Goal: Book appointment/travel/reservation

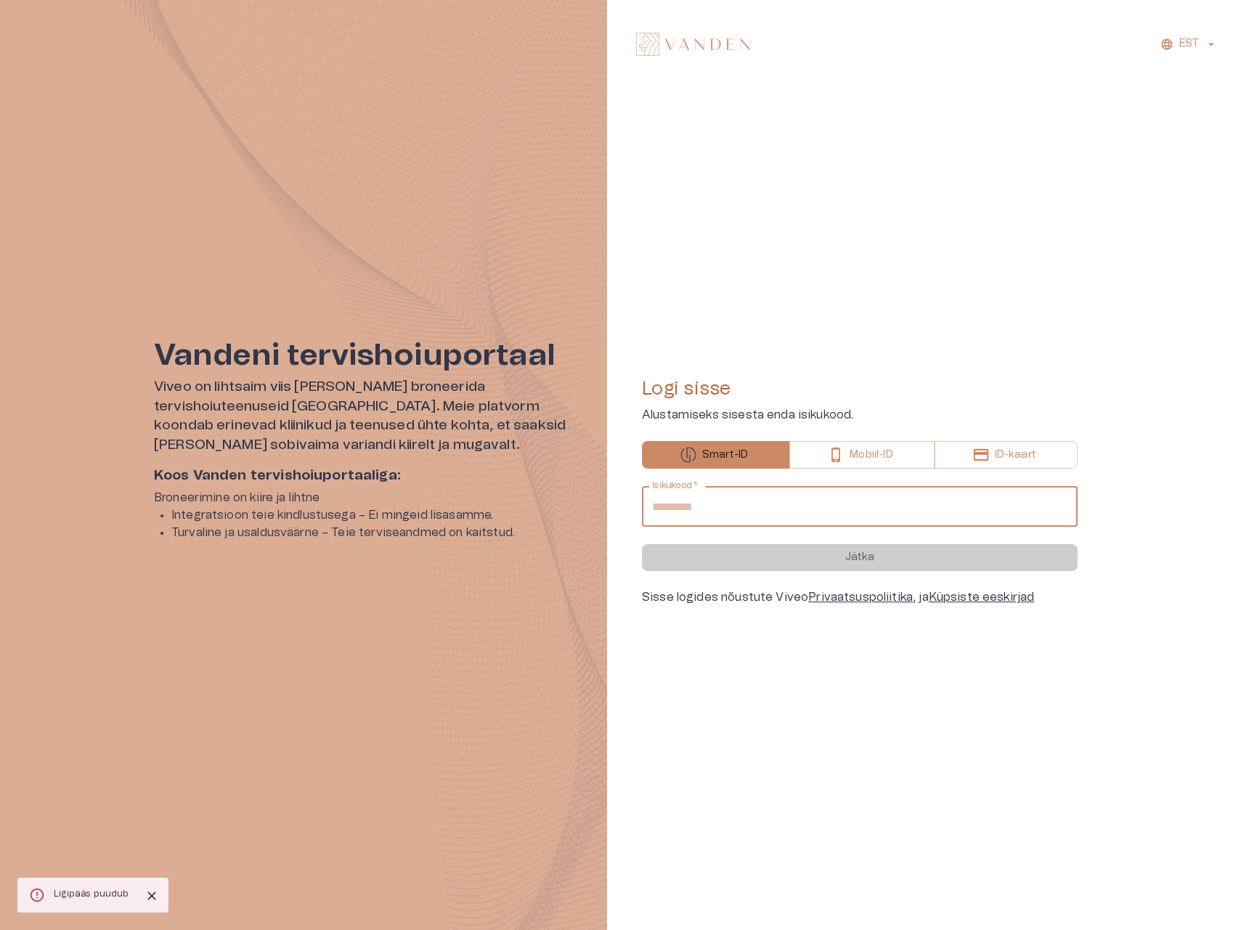
click at [790, 492] on input "Isikukood   *" at bounding box center [860, 506] width 436 height 41
type input "**********"
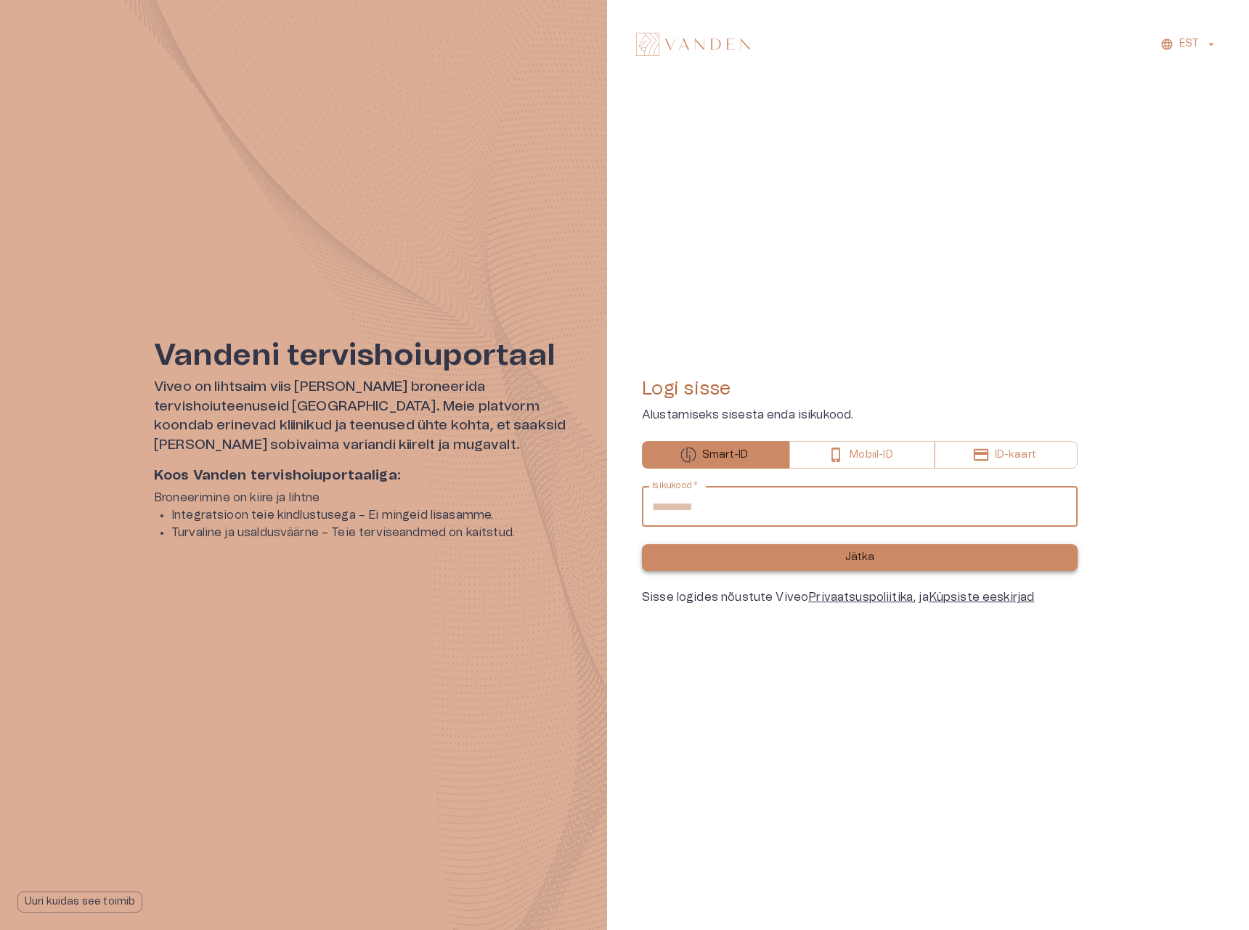
click at [749, 567] on button "Jätka" at bounding box center [860, 557] width 436 height 27
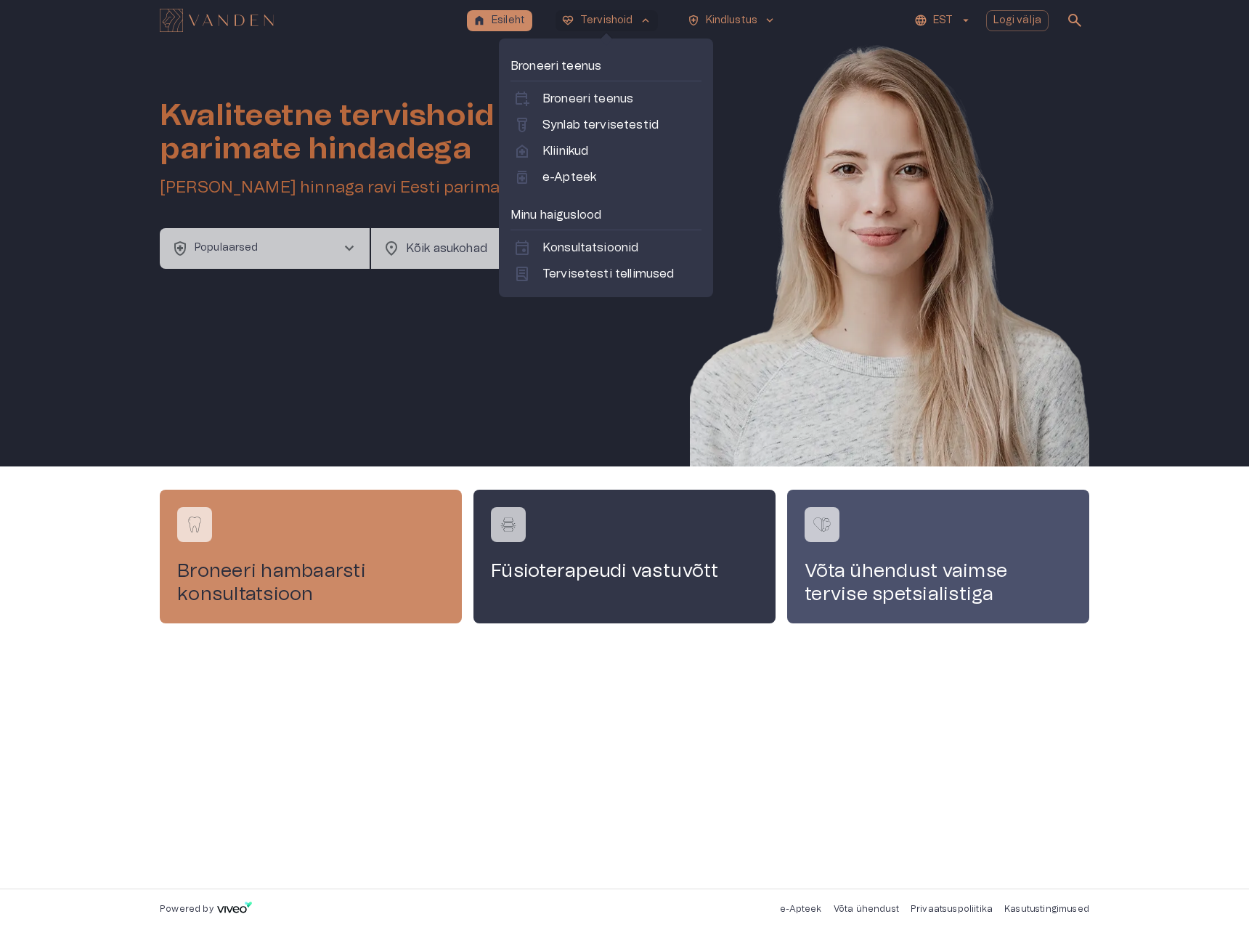
click at [595, 20] on p "Tervishoid" at bounding box center [606, 20] width 53 height 15
click at [584, 150] on p "Kliinikud" at bounding box center [566, 150] width 46 height 17
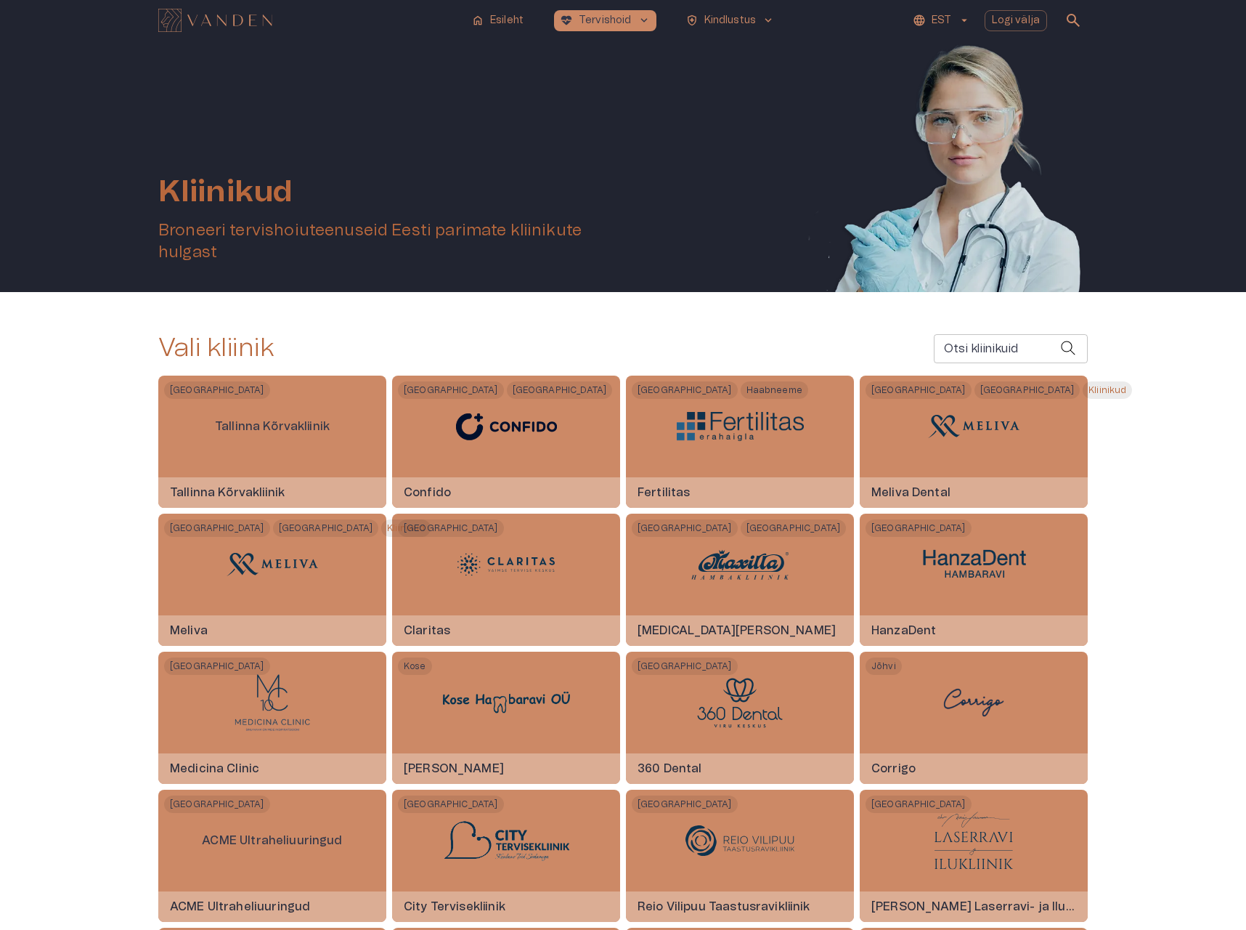
click at [995, 350] on input "Otsi kliinikuid" at bounding box center [997, 348] width 126 height 29
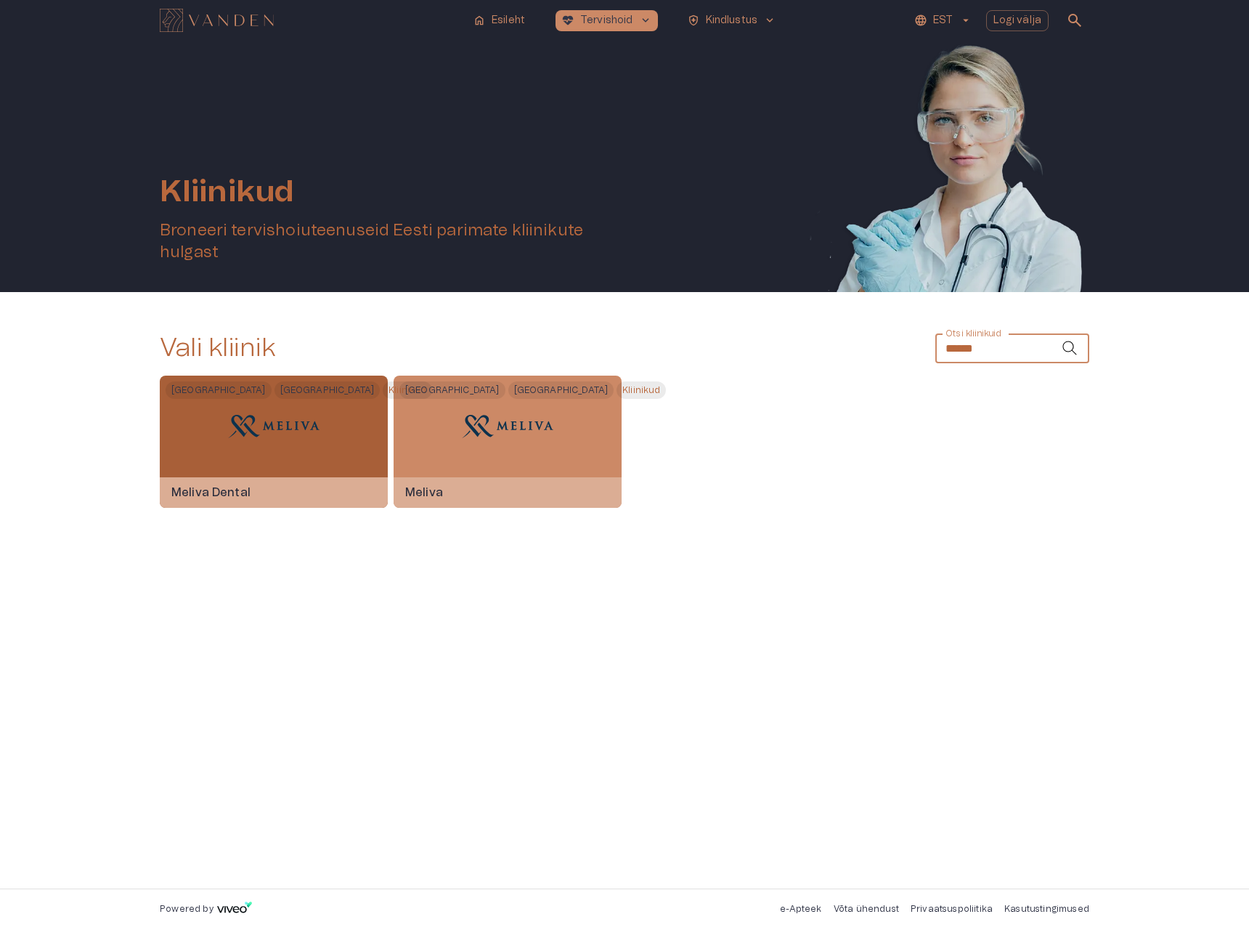
type input "******"
click at [211, 450] on div "[GEOGRAPHIC_DATA] [GEOGRAPHIC_DATA] Kliinikud Meliva Dental" at bounding box center [274, 442] width 228 height 132
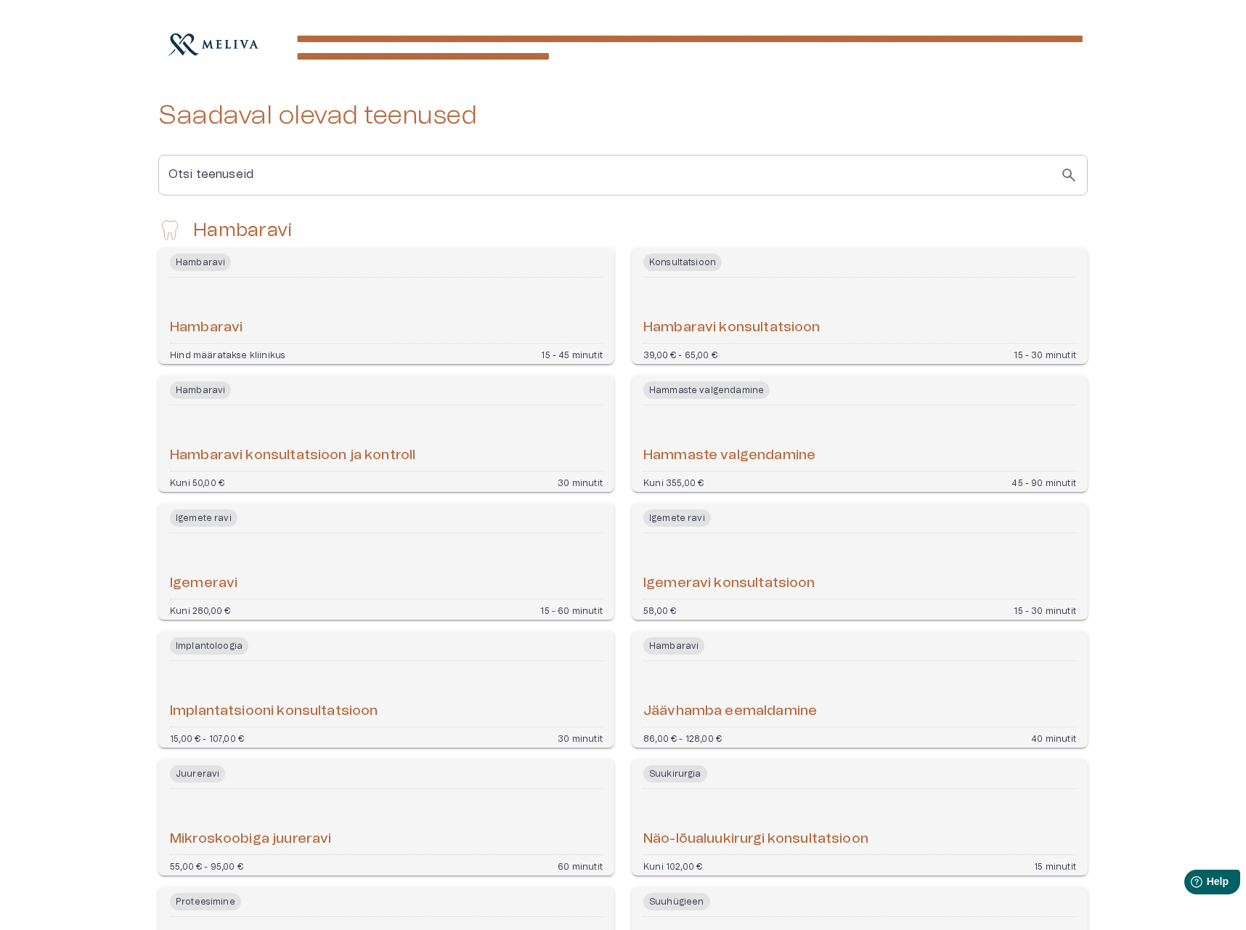
scroll to position [227, 0]
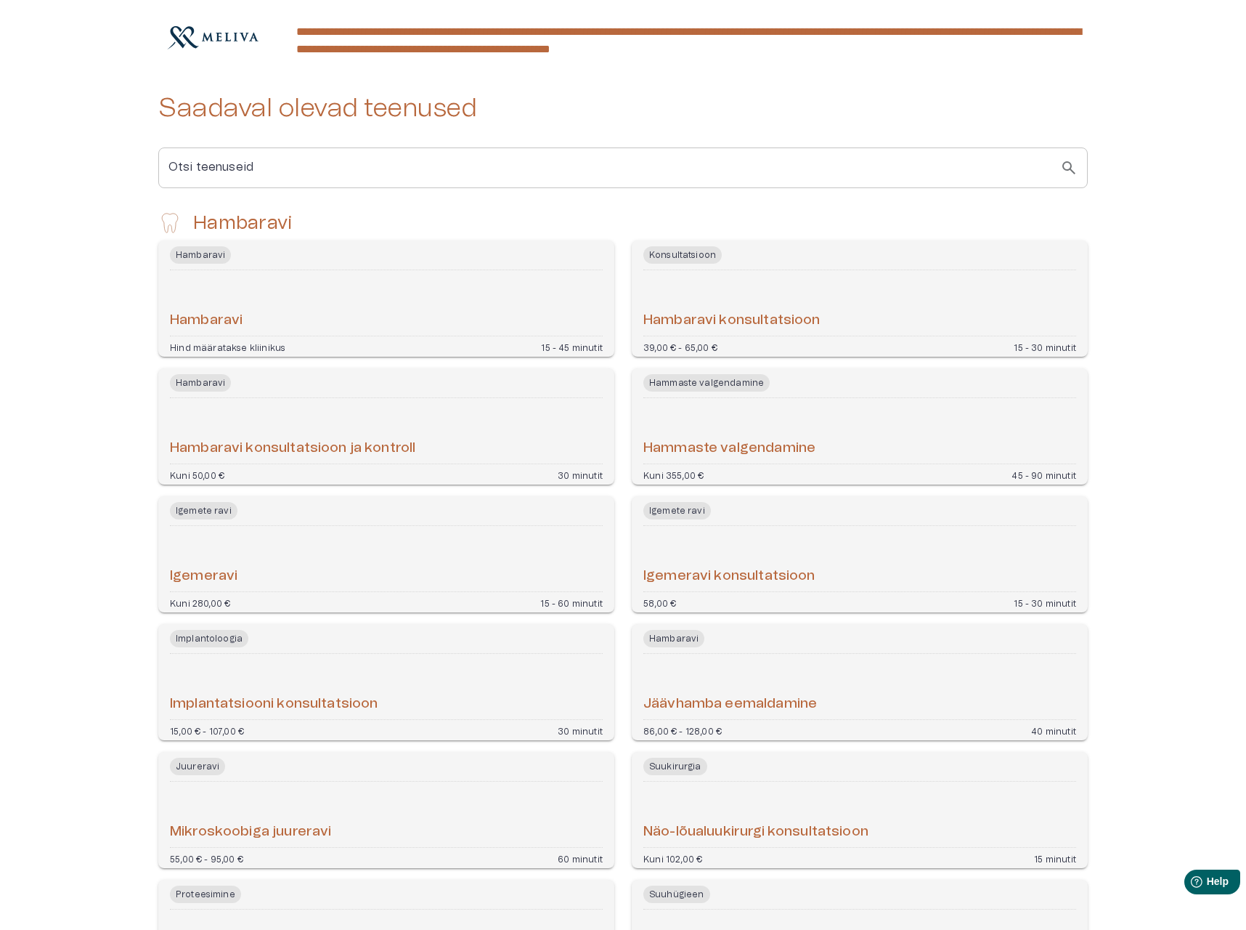
click at [464, 276] on div "Hambaravi" at bounding box center [386, 303] width 433 height 54
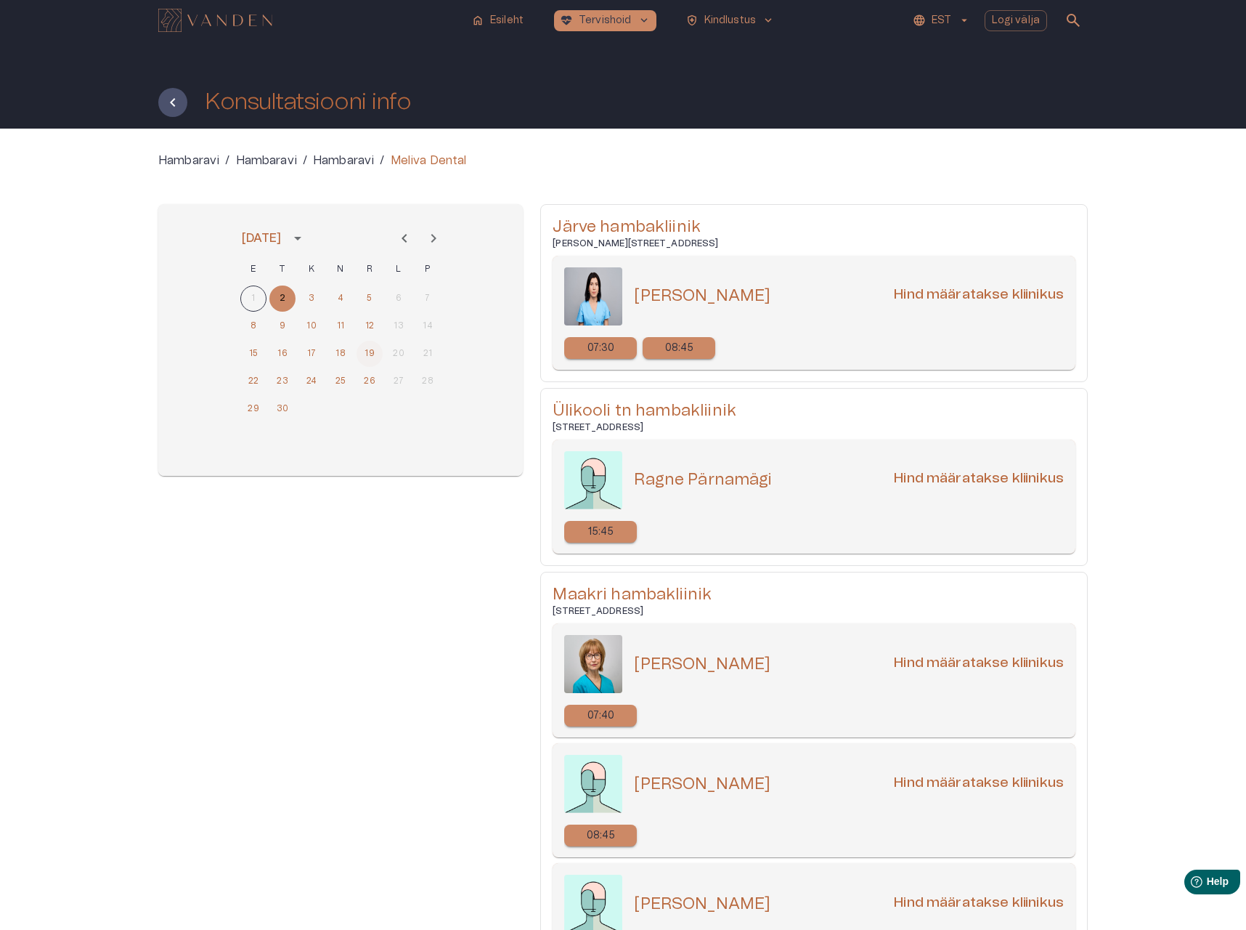
click at [373, 357] on button "19" at bounding box center [370, 354] width 26 height 26
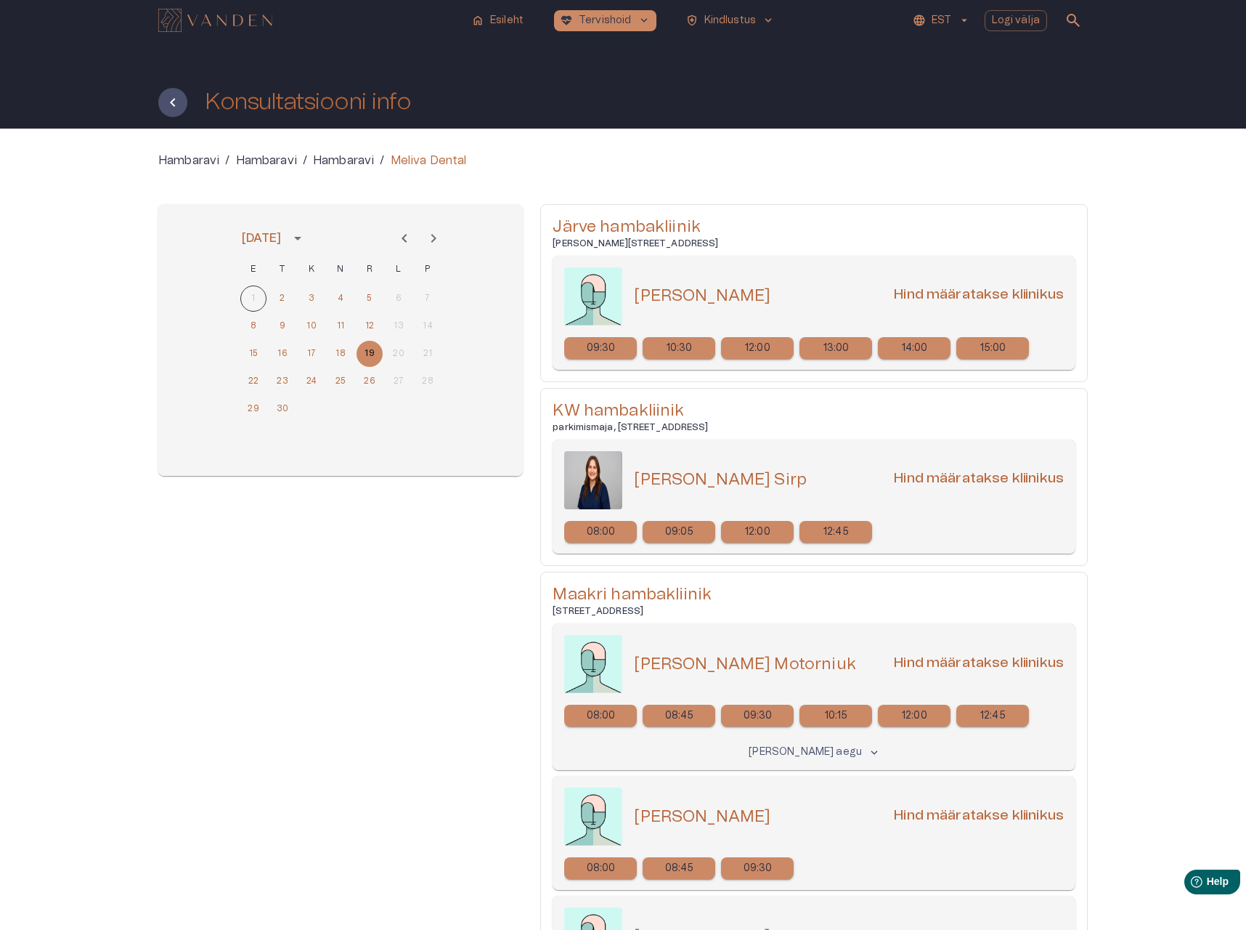
click at [439, 238] on icon "Next month" at bounding box center [433, 238] width 17 height 17
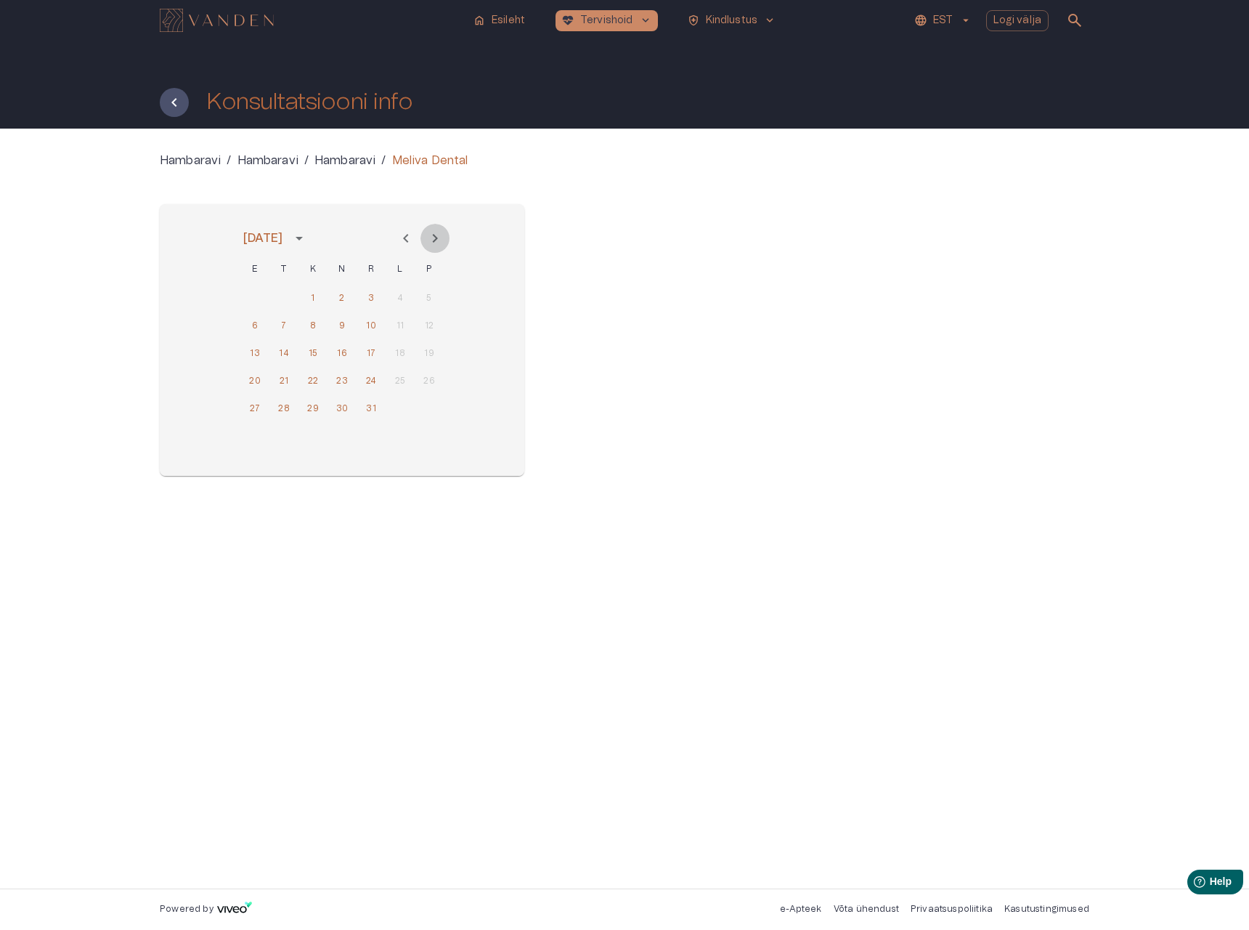
click at [438, 238] on icon "Next month" at bounding box center [434, 238] width 17 height 17
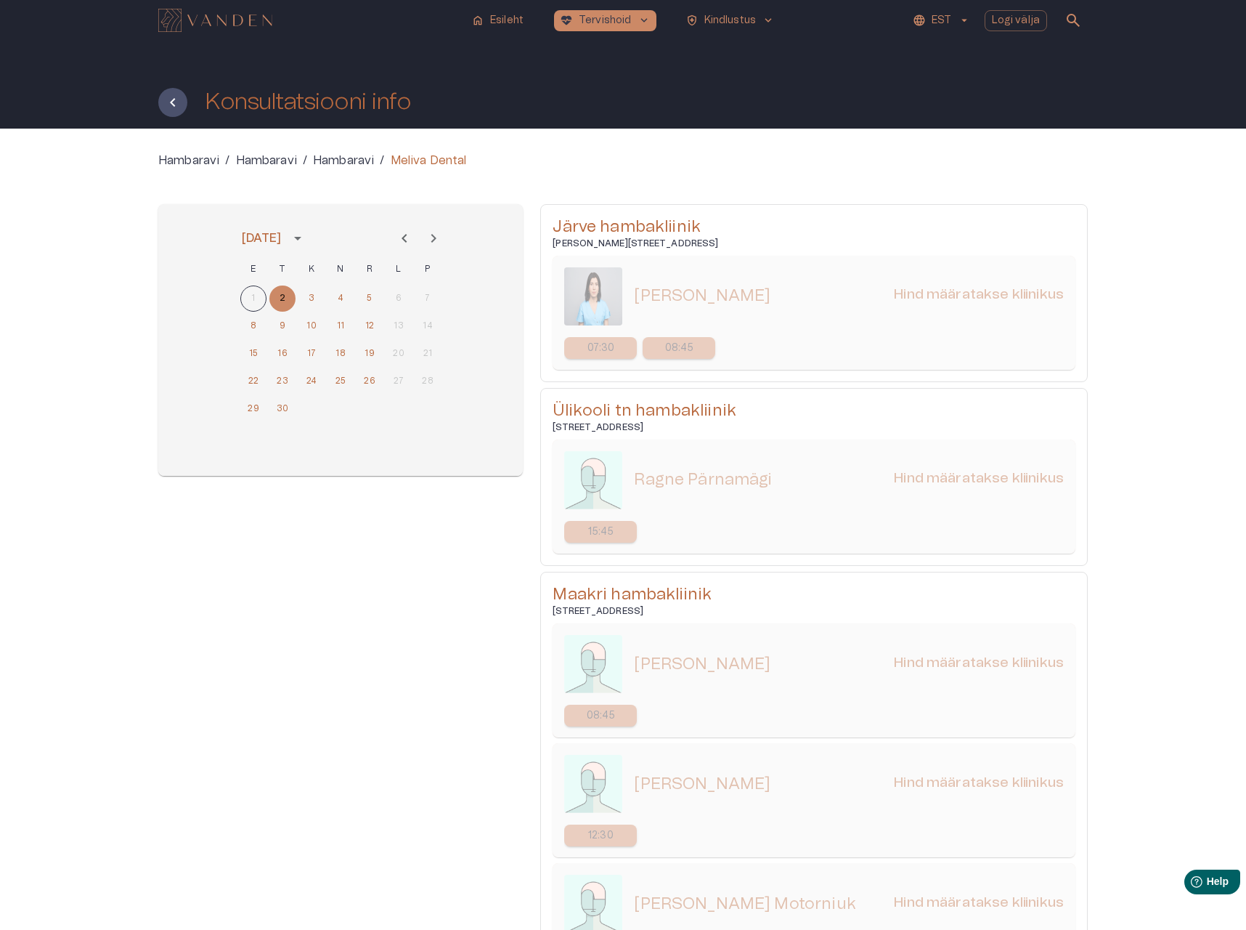
click at [433, 238] on icon "Next month" at bounding box center [433, 238] width 17 height 17
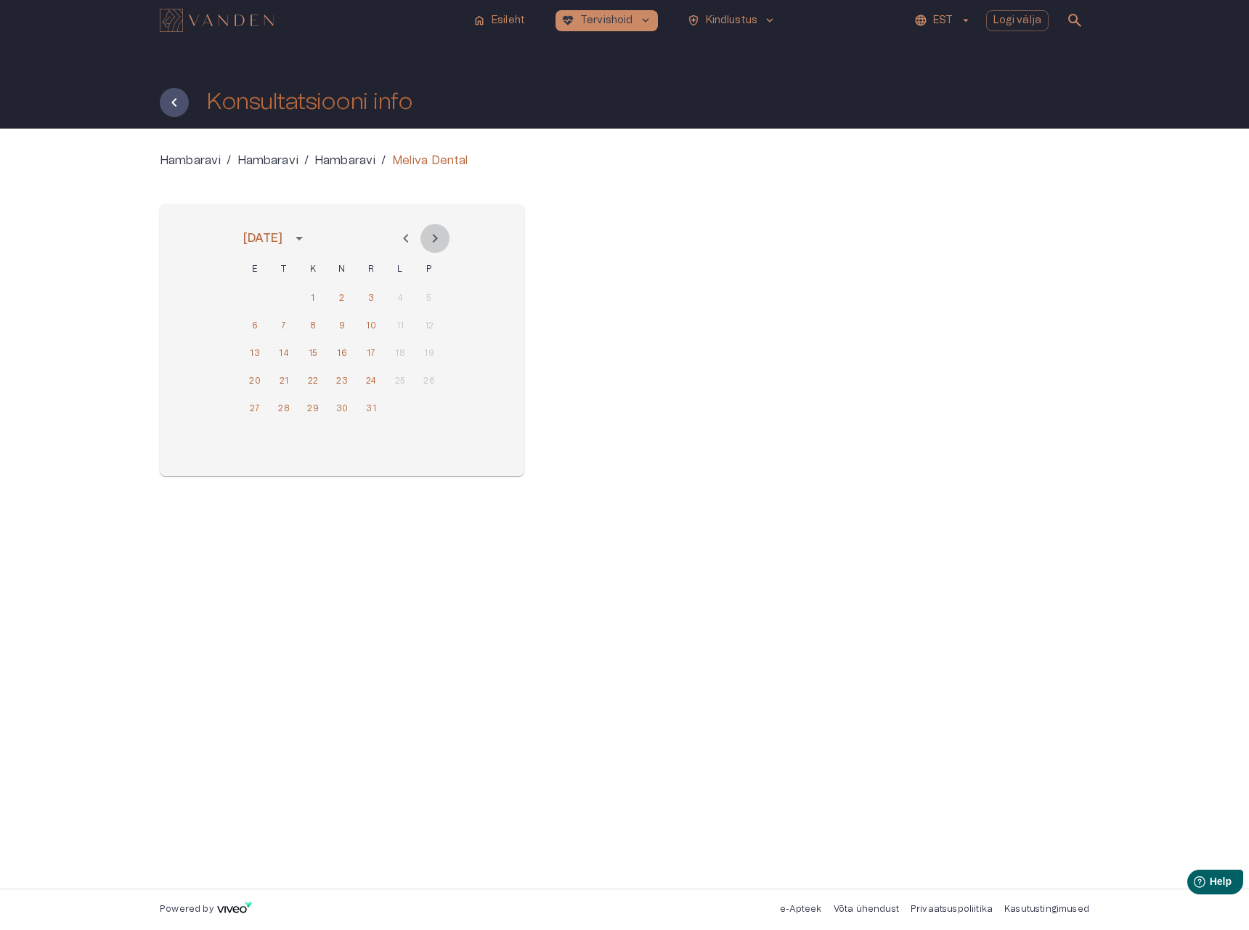
click at [435, 238] on icon "Next month" at bounding box center [434, 238] width 17 height 17
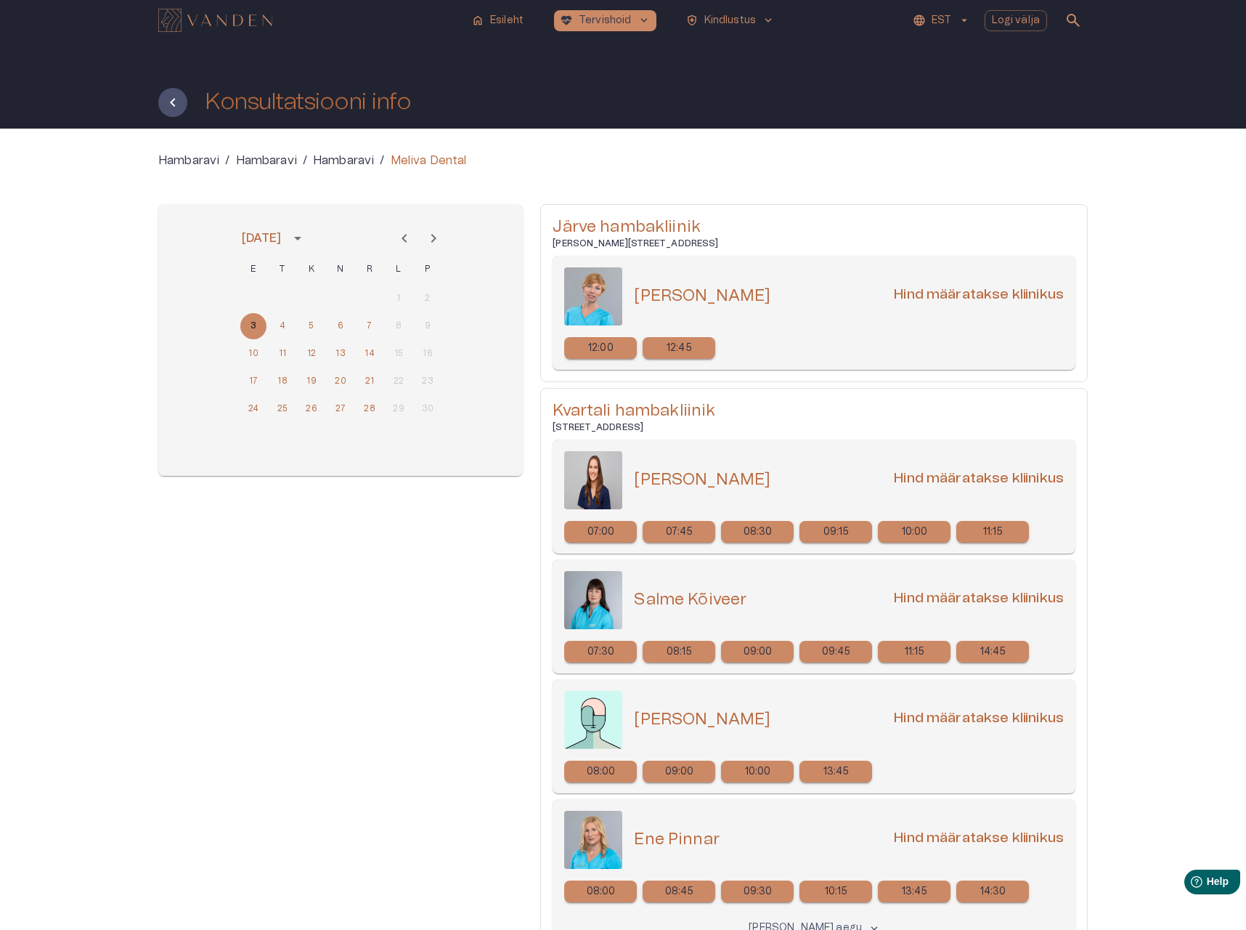
click at [429, 237] on icon "Next month" at bounding box center [433, 238] width 17 height 17
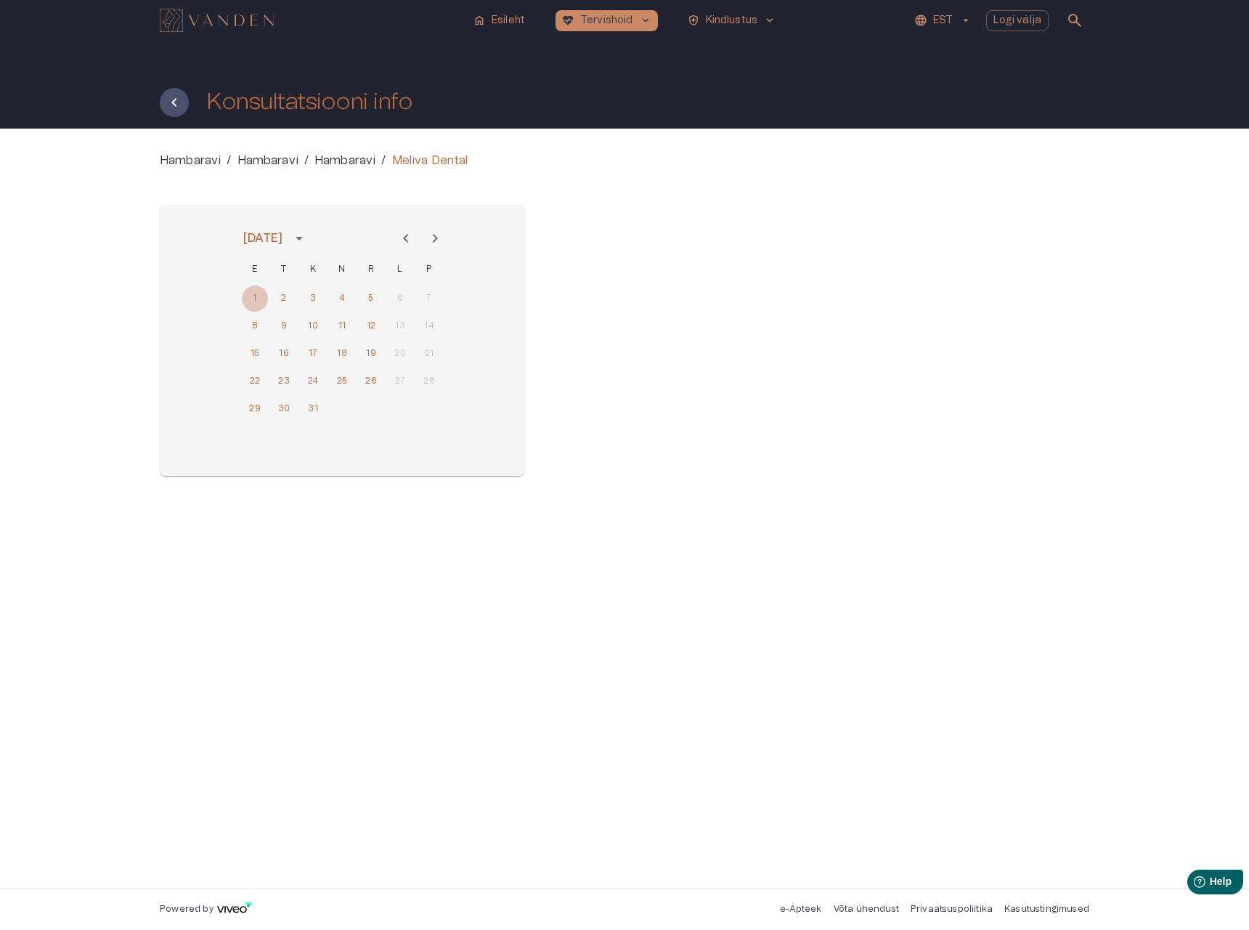
click at [256, 297] on button "1" at bounding box center [255, 298] width 26 height 26
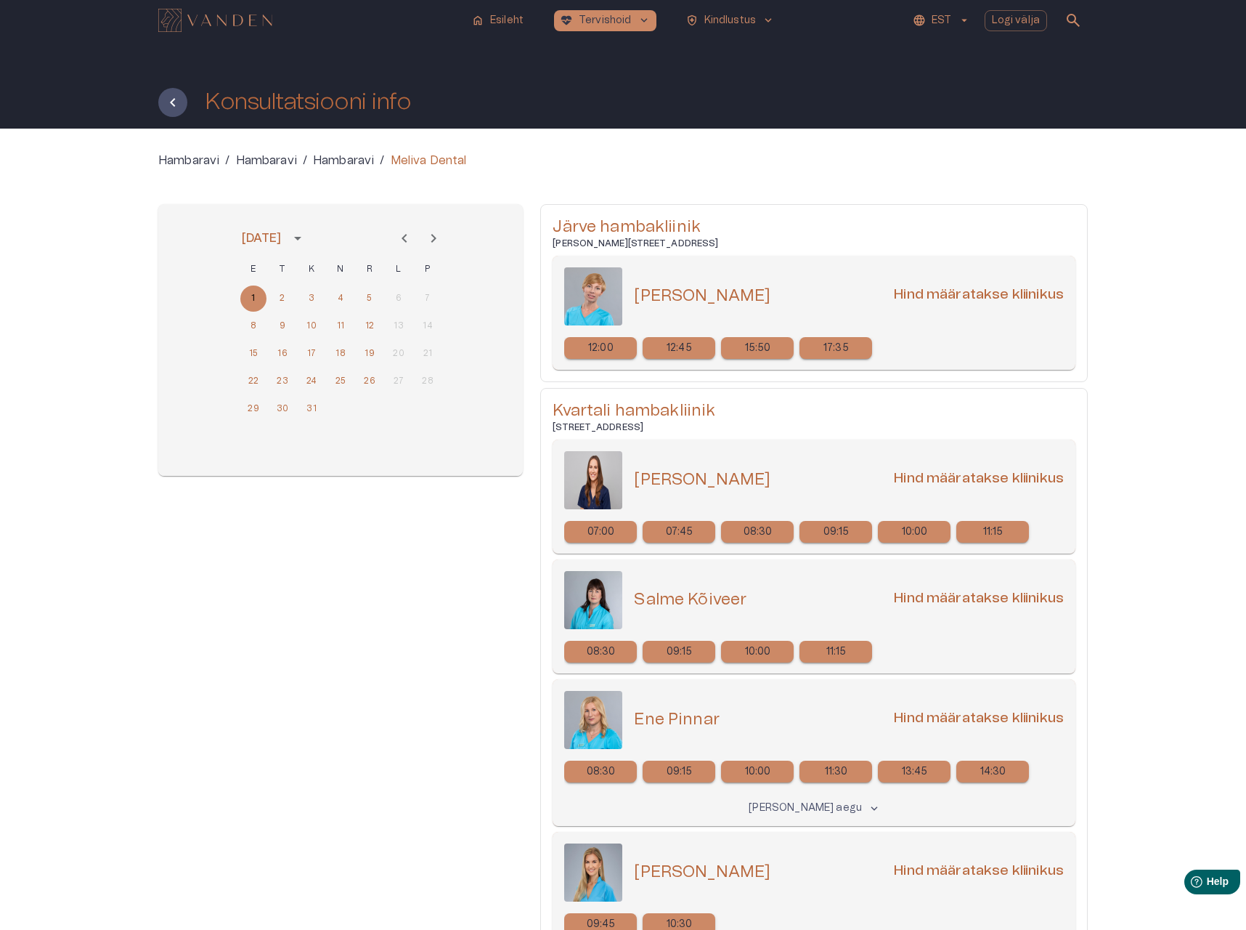
click at [434, 238] on icon "Next month" at bounding box center [433, 238] width 5 height 9
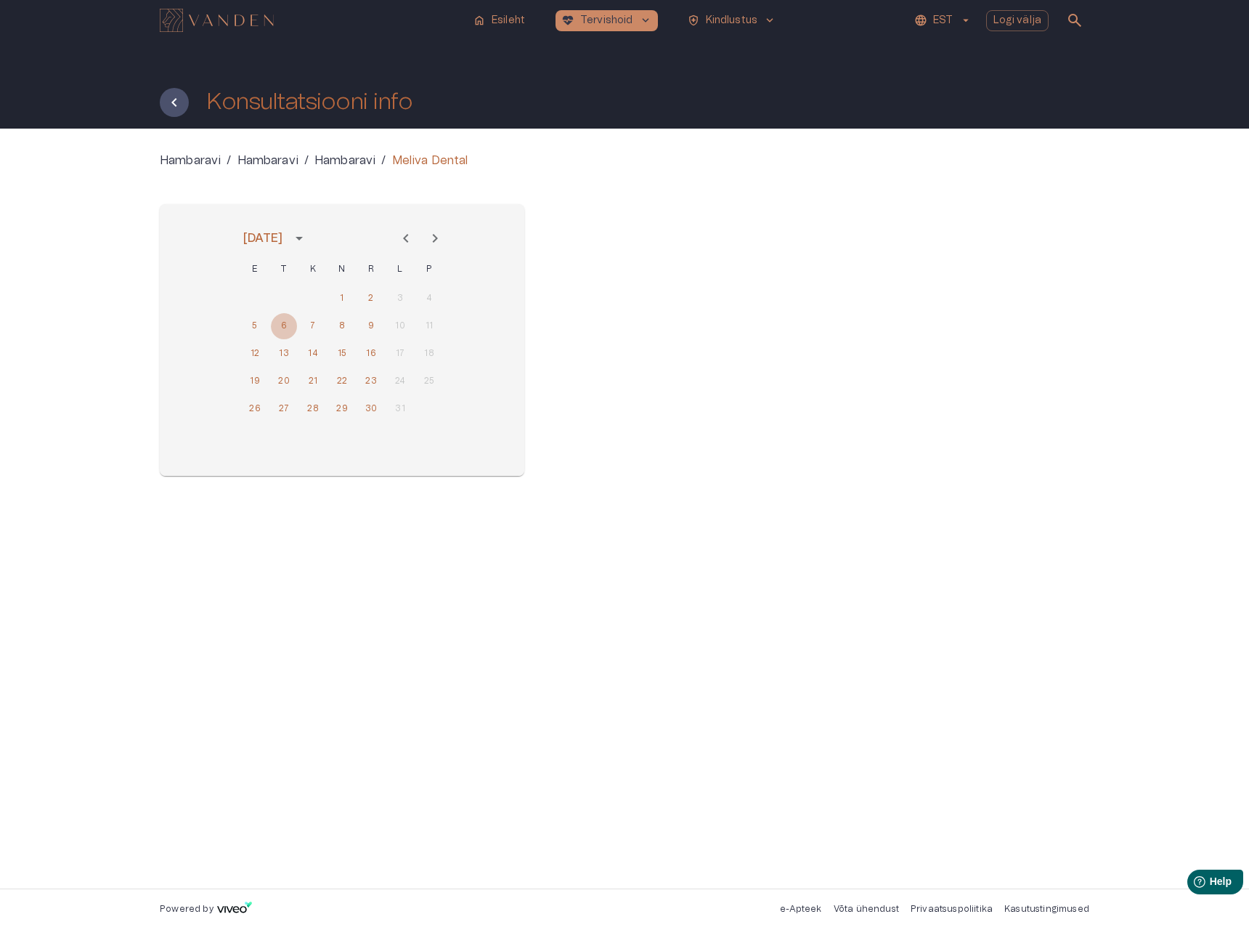
click at [280, 325] on button "6" at bounding box center [284, 326] width 26 height 26
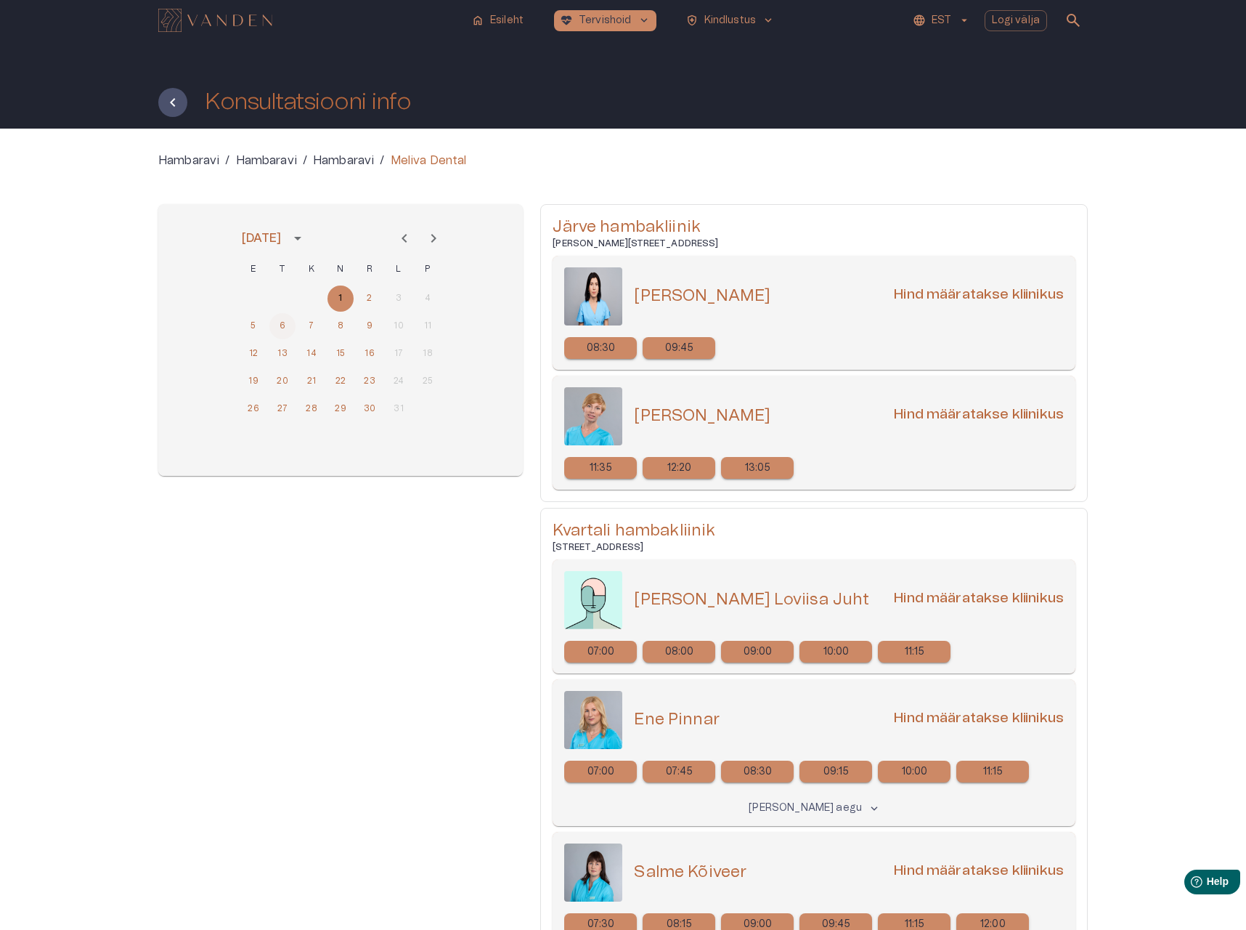
click at [283, 328] on button "6" at bounding box center [282, 326] width 26 height 26
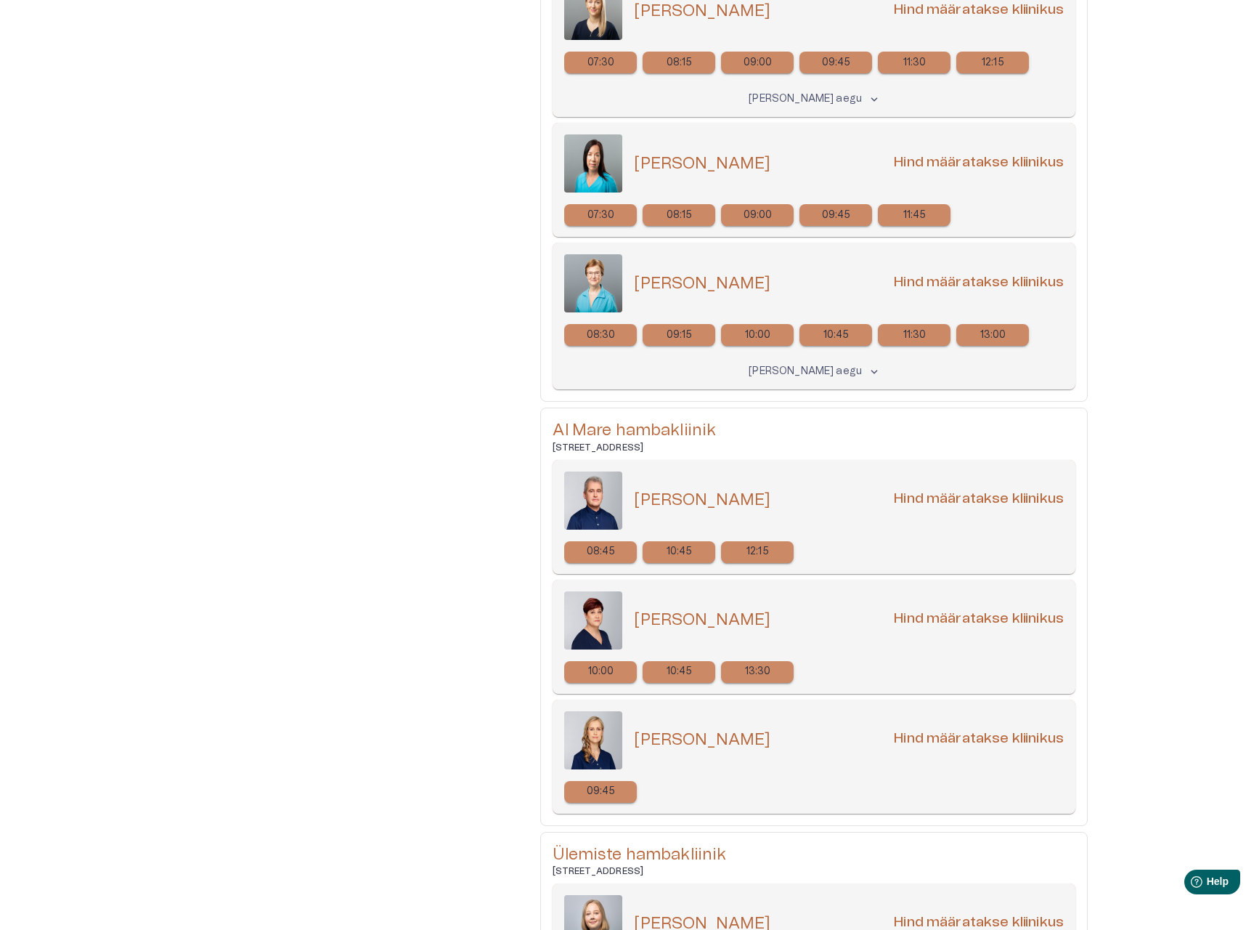
scroll to position [6584, 0]
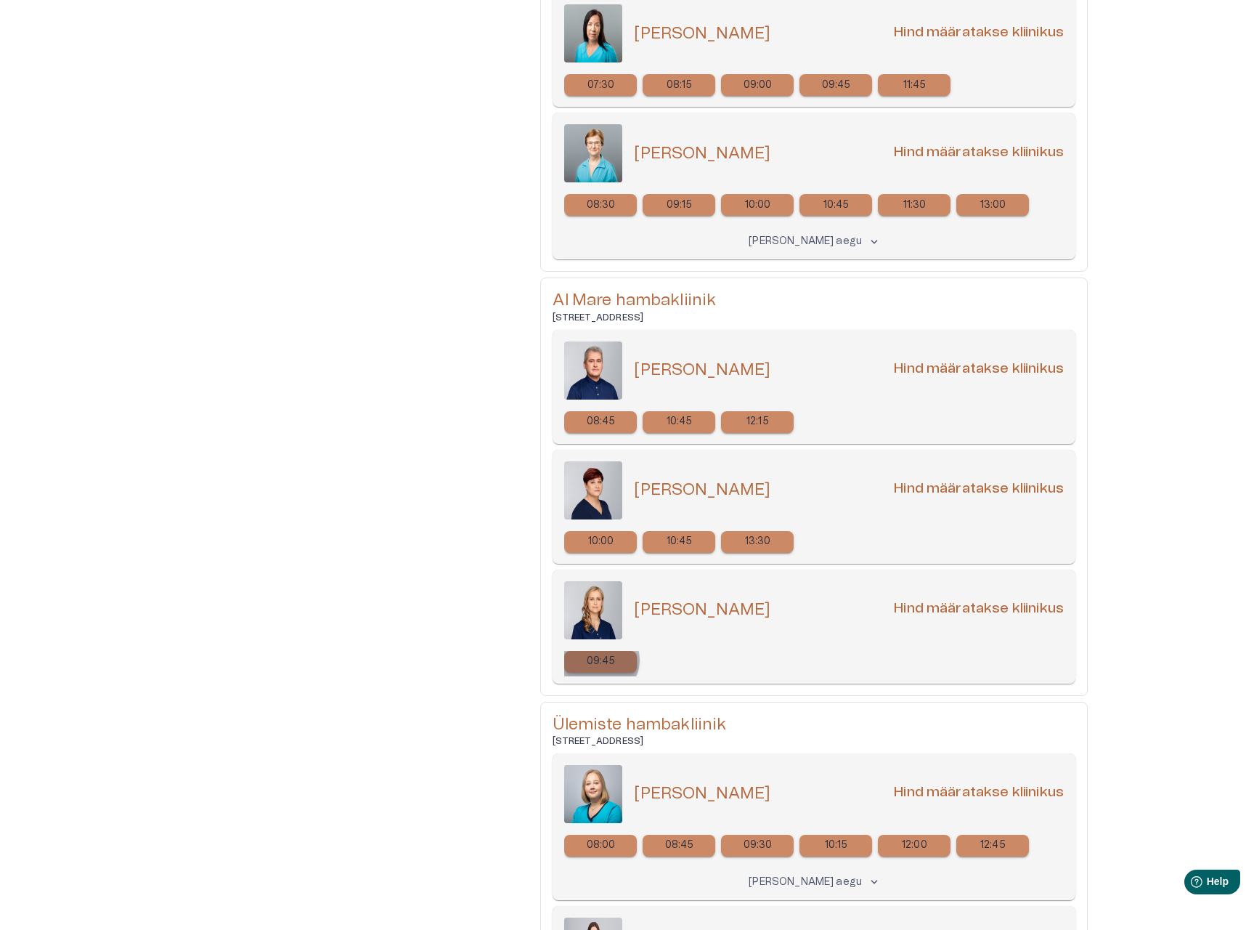
click at [598, 660] on p "09:45" at bounding box center [601, 661] width 29 height 15
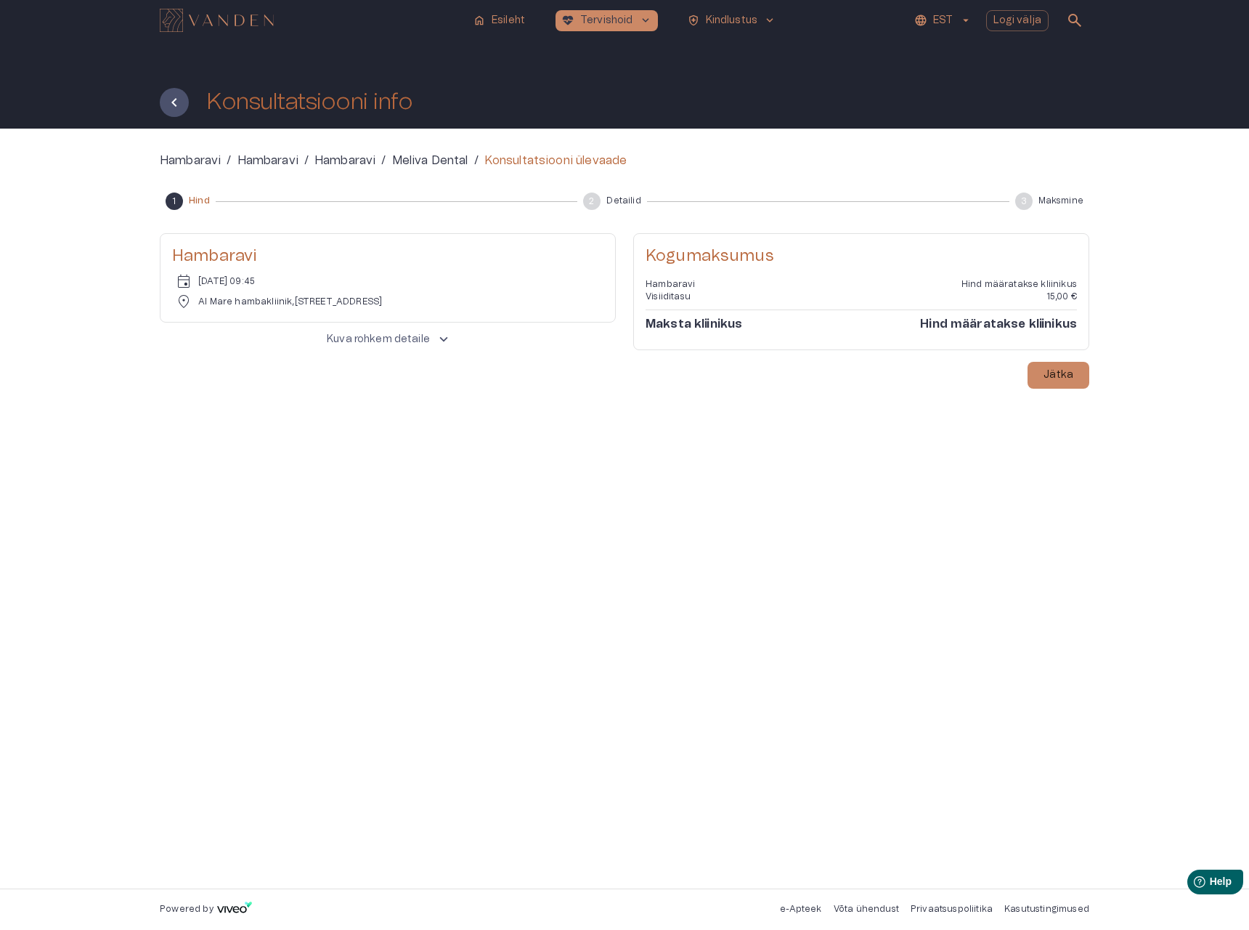
click at [401, 347] on button "Kuva rohkem detaile keyboard_arrow_up" at bounding box center [388, 339] width 456 height 28
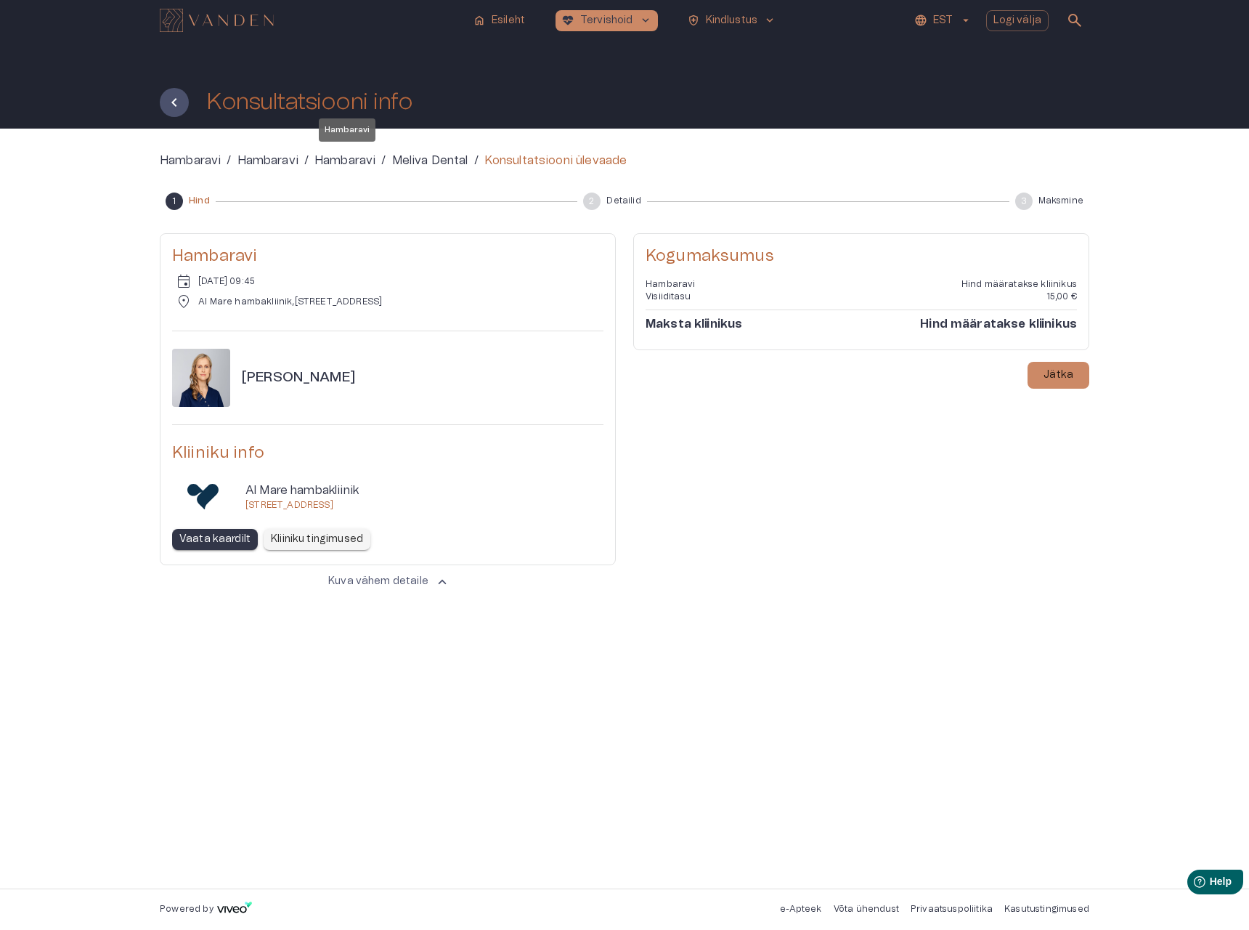
click at [328, 161] on p "Hambaravi" at bounding box center [344, 160] width 61 height 17
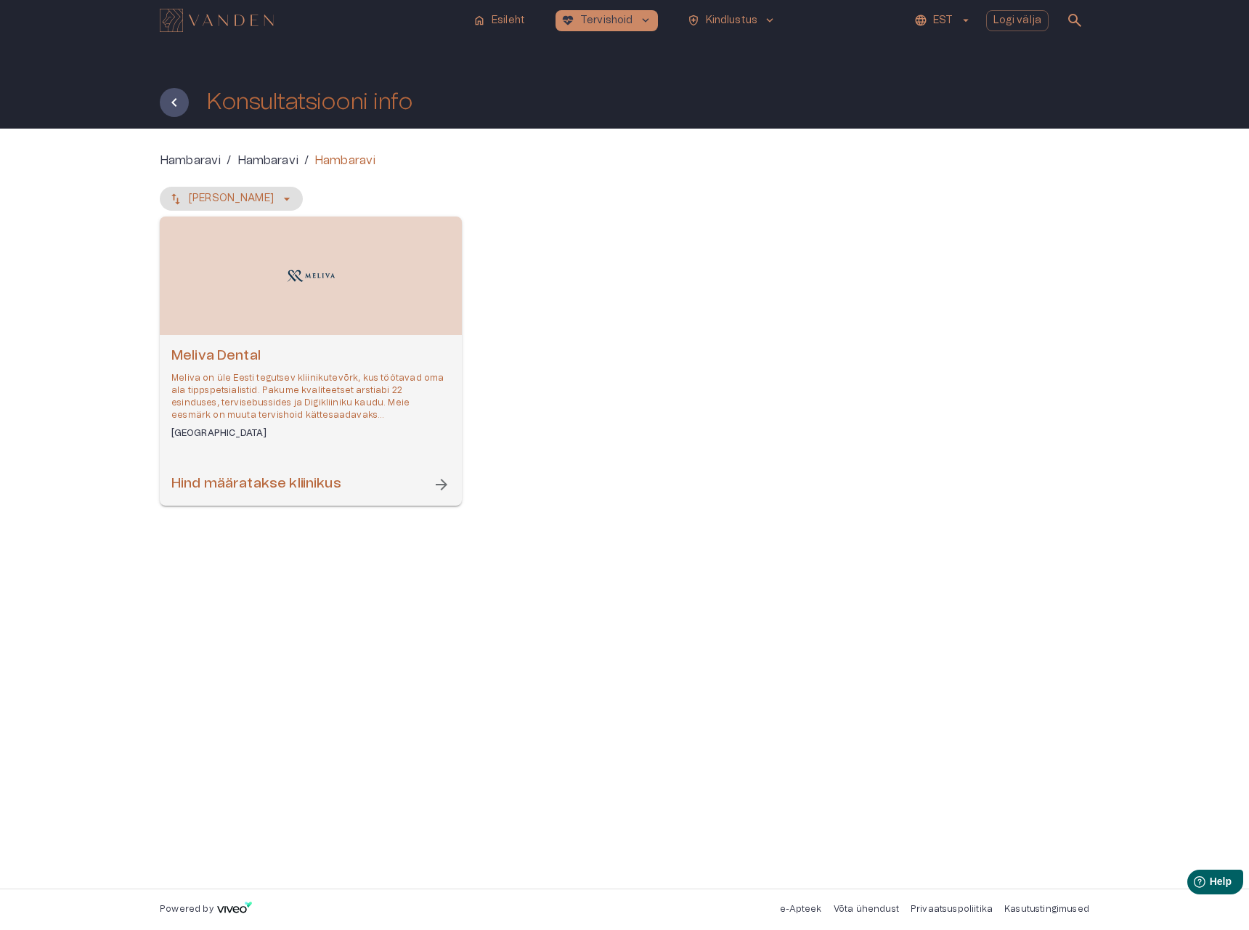
click at [267, 161] on p "Hambaravi" at bounding box center [268, 160] width 61 height 17
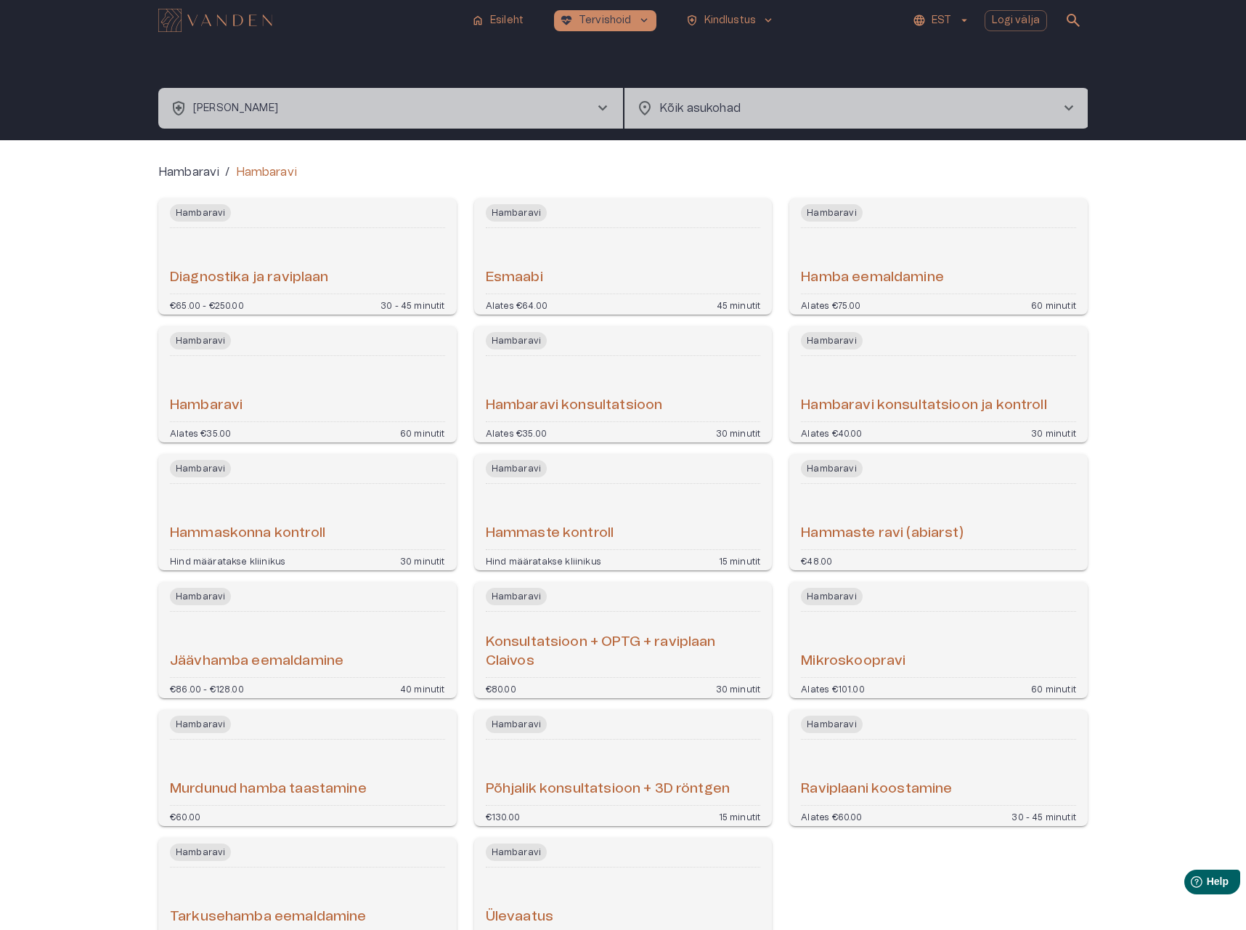
click at [456, 103] on button "health_and_safety [PERSON_NAME] chevron_right" at bounding box center [390, 108] width 465 height 41
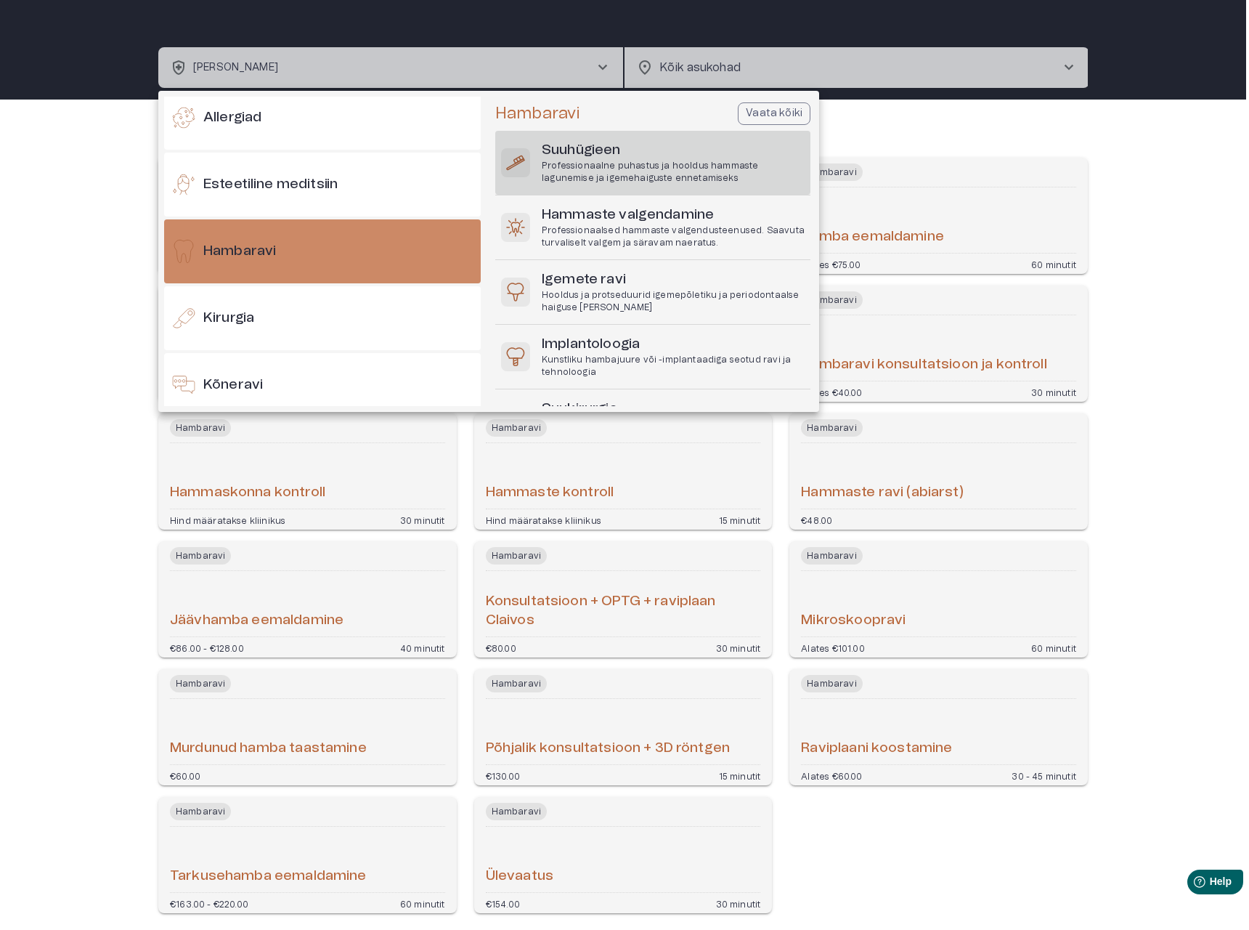
click at [598, 168] on p "Professionaalne puhastus ja hooldus hammaste lagunemise ja igemehaiguste enneta…" at bounding box center [673, 172] width 263 height 25
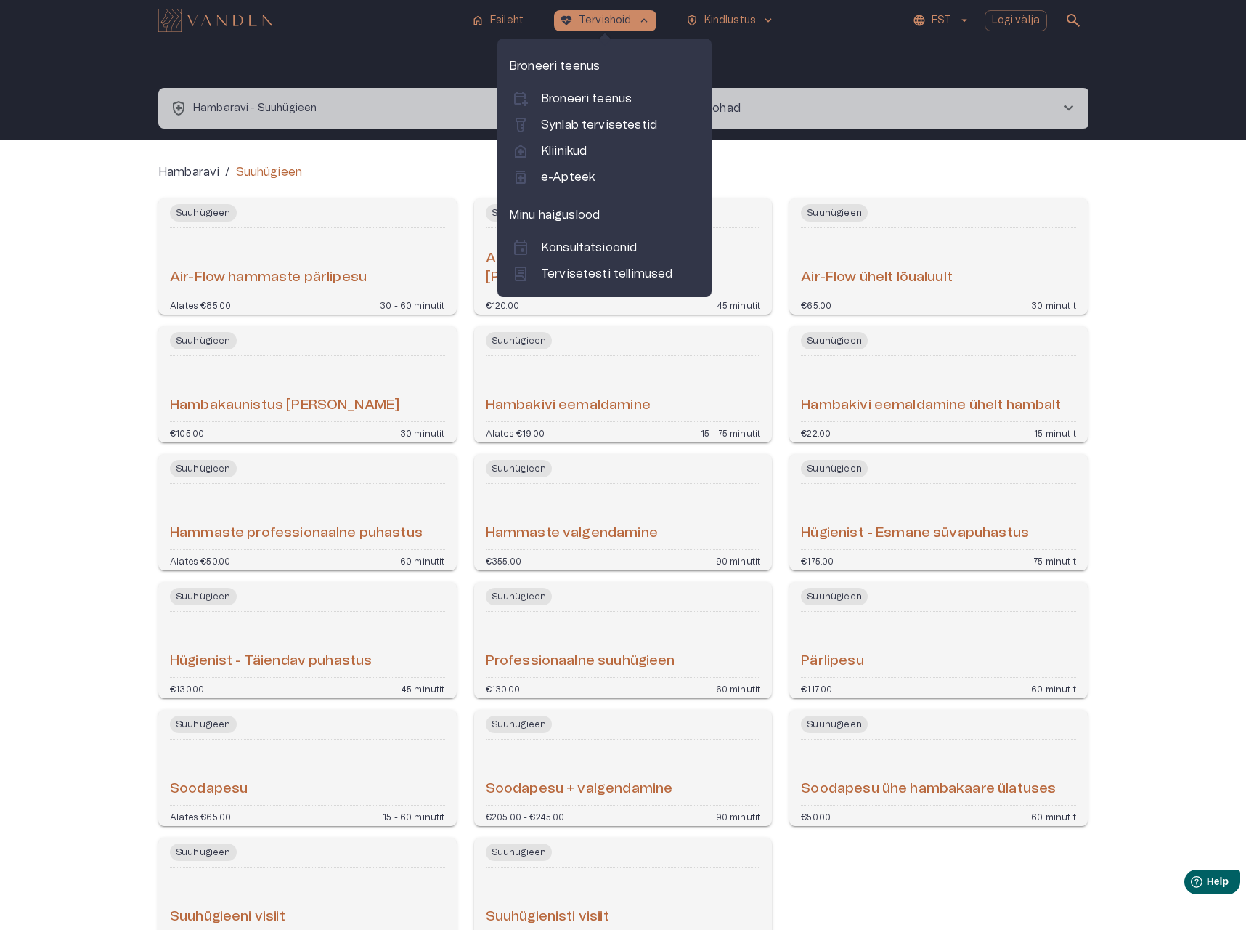
click at [580, 148] on p "Kliinikud" at bounding box center [564, 150] width 46 height 17
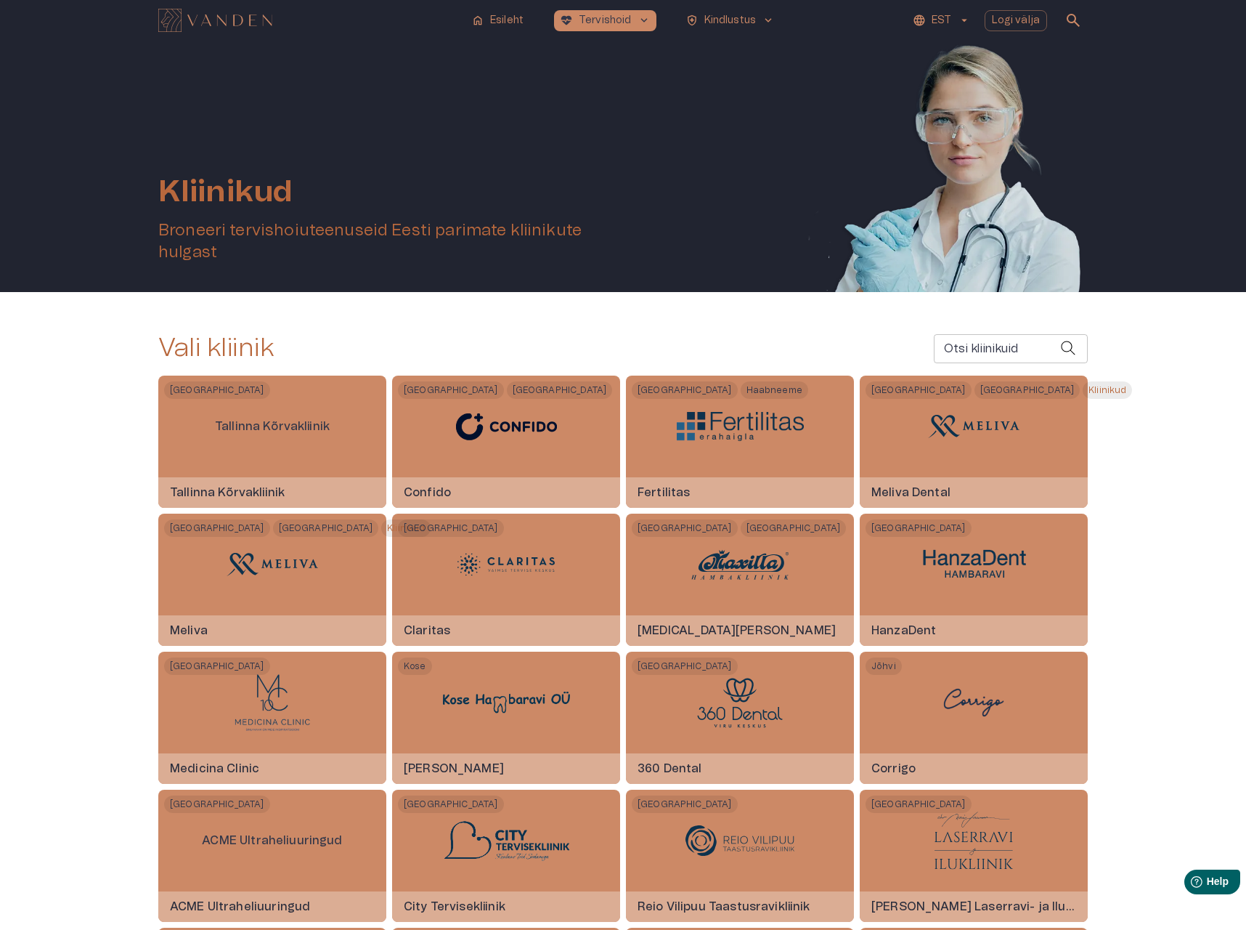
click at [1028, 341] on input "Otsi kliinikuid" at bounding box center [997, 348] width 126 height 29
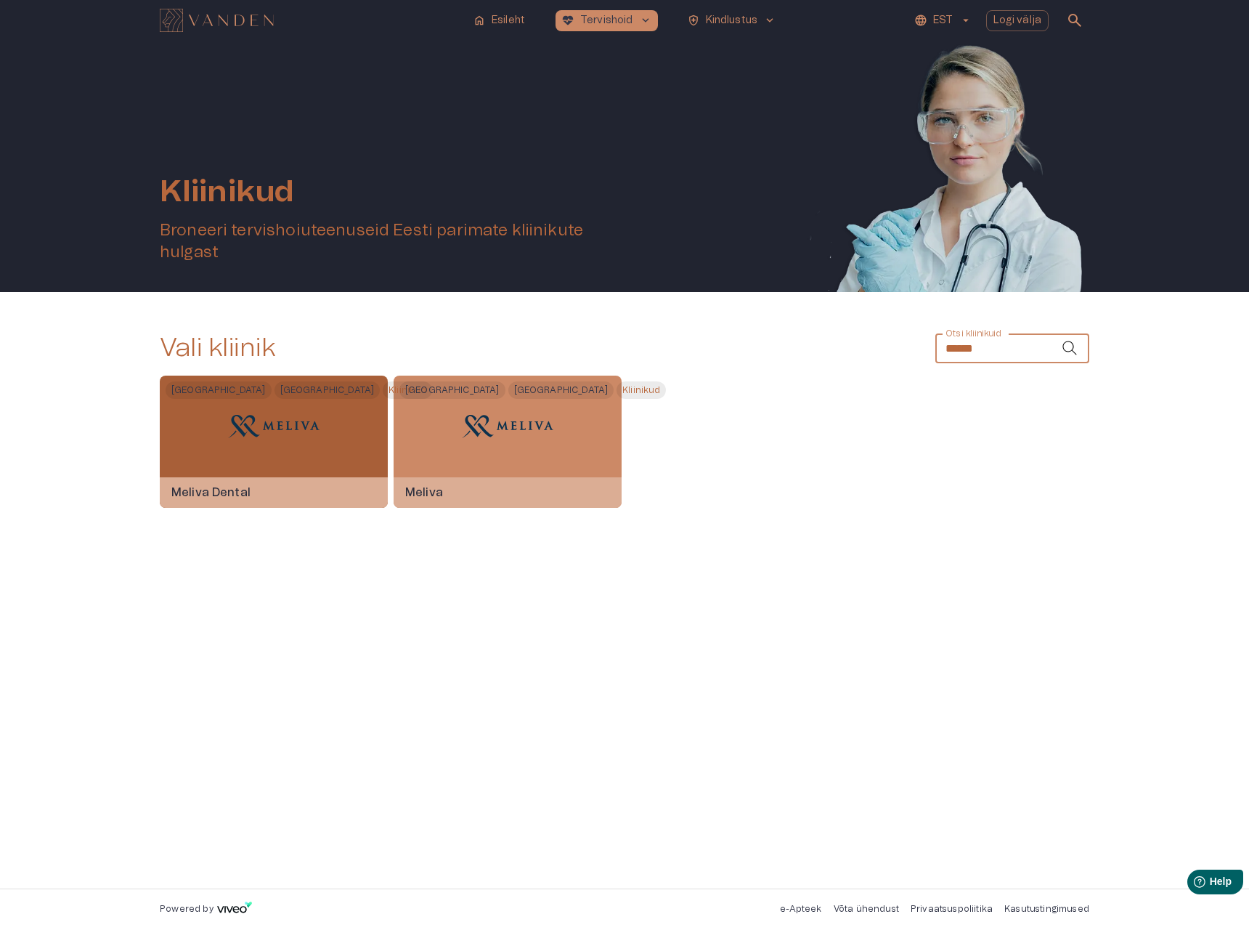
type input "******"
click at [301, 439] on img at bounding box center [273, 427] width 109 height 44
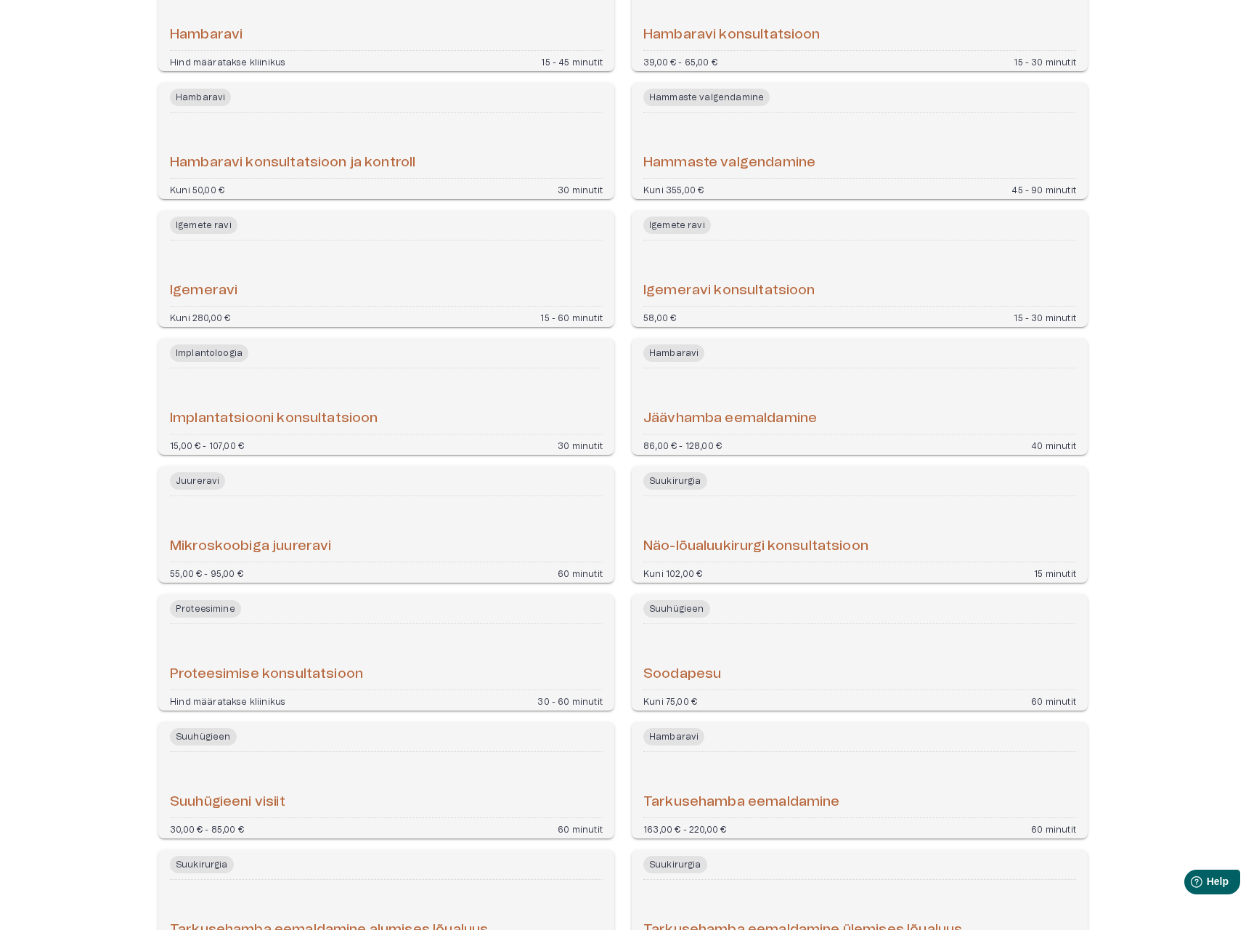
scroll to position [501, 0]
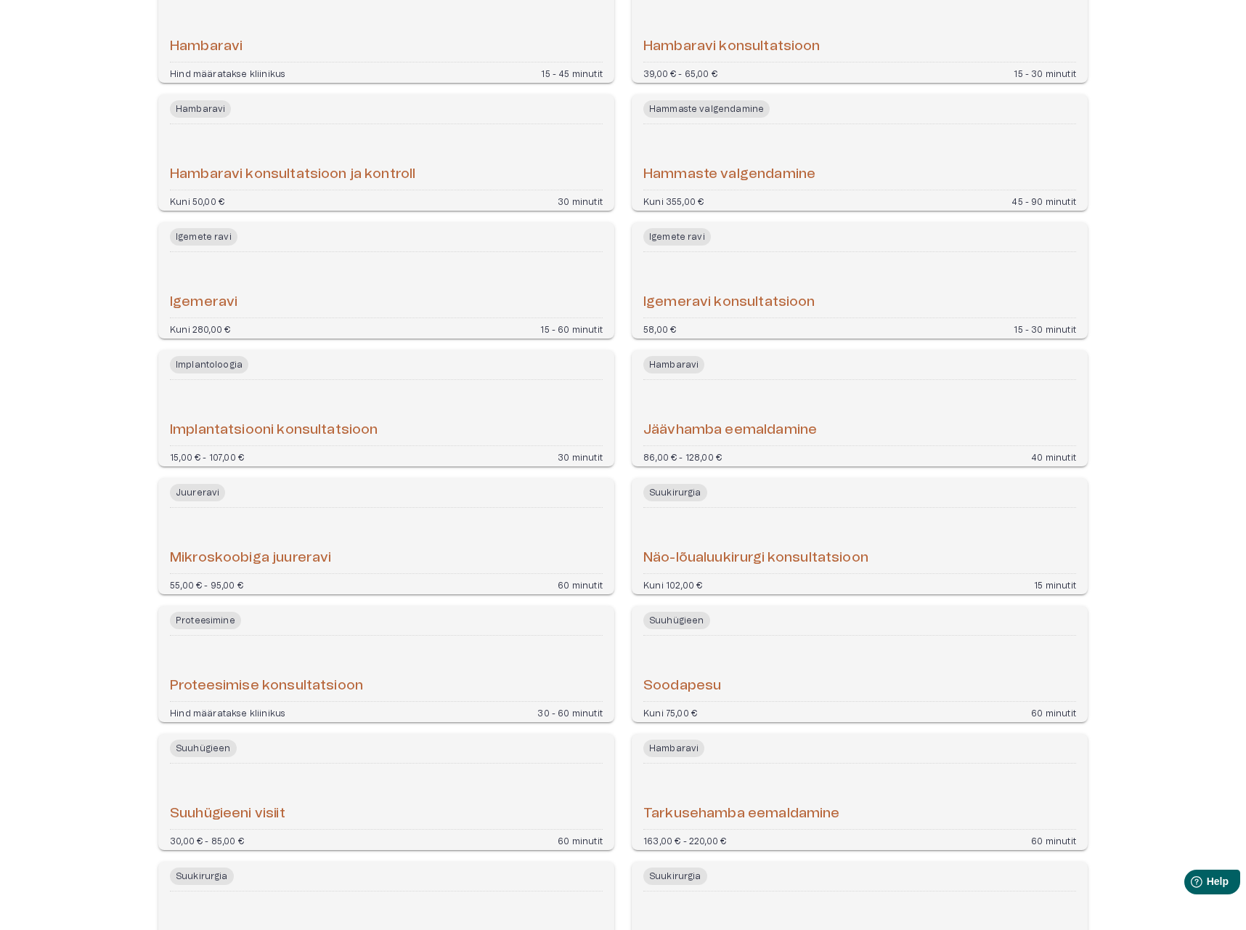
click at [415, 770] on div "Suuhügieeni visiit" at bounding box center [386, 796] width 433 height 54
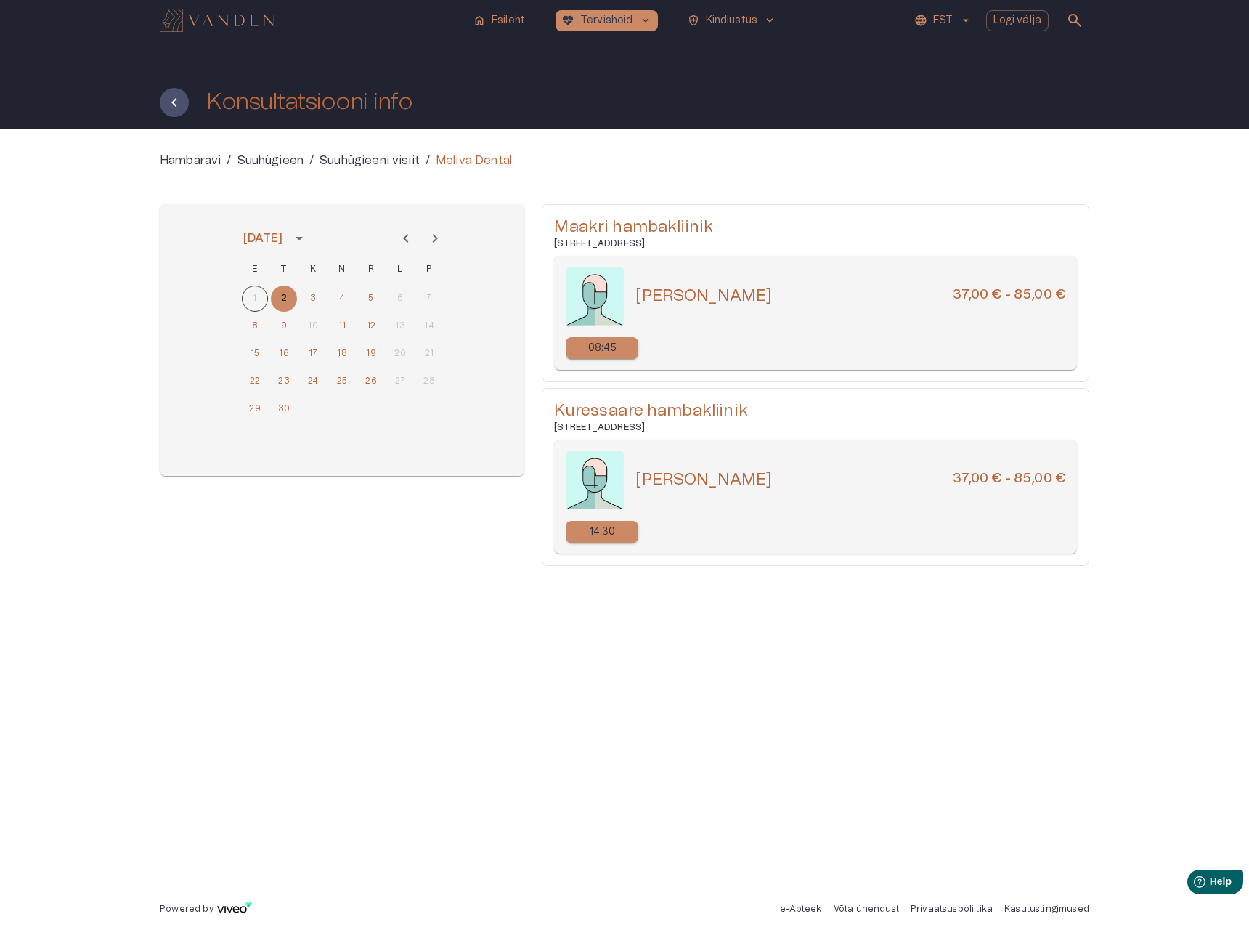
click at [436, 236] on icon "Next month" at bounding box center [435, 238] width 5 height 9
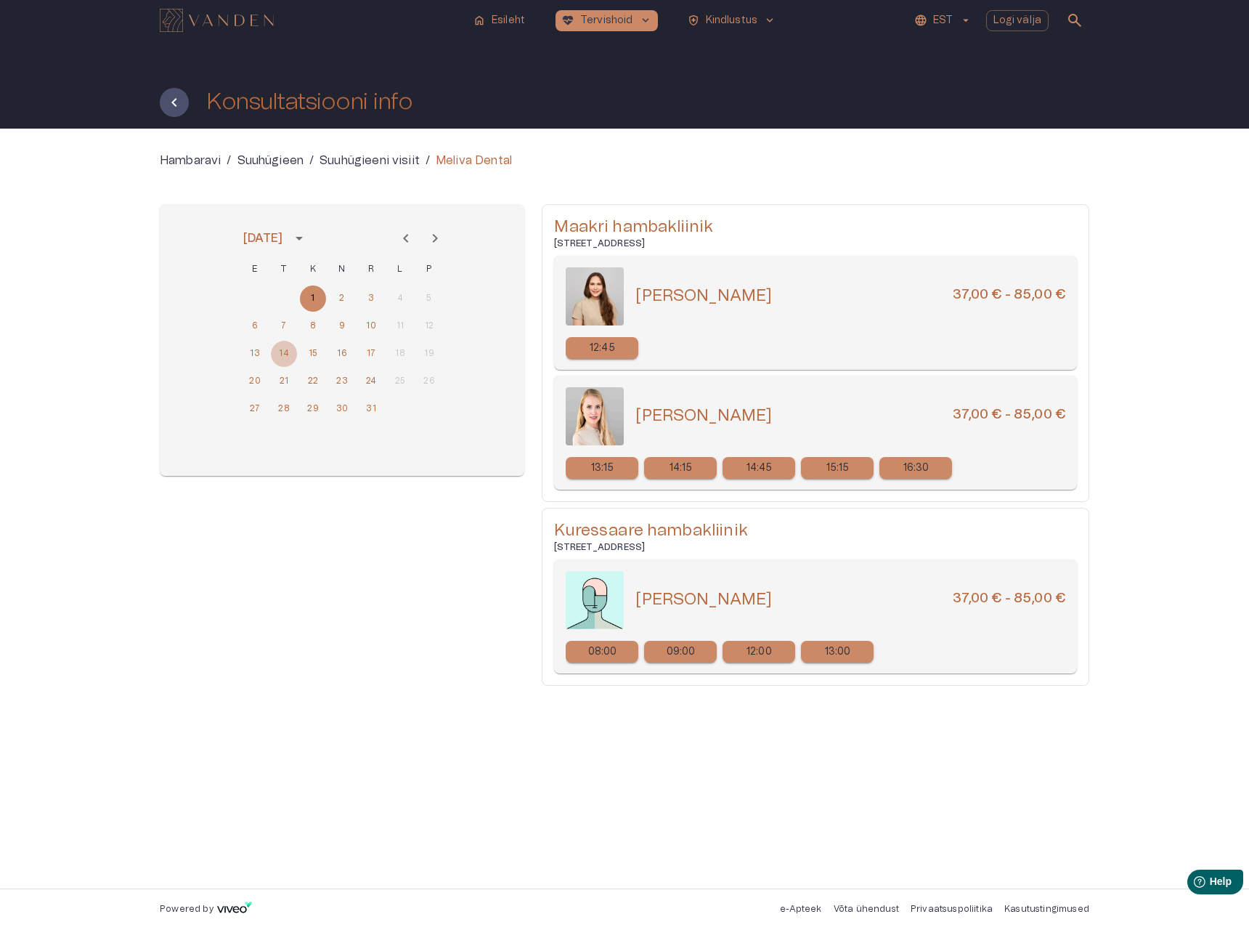
click at [279, 353] on button "14" at bounding box center [284, 354] width 26 height 26
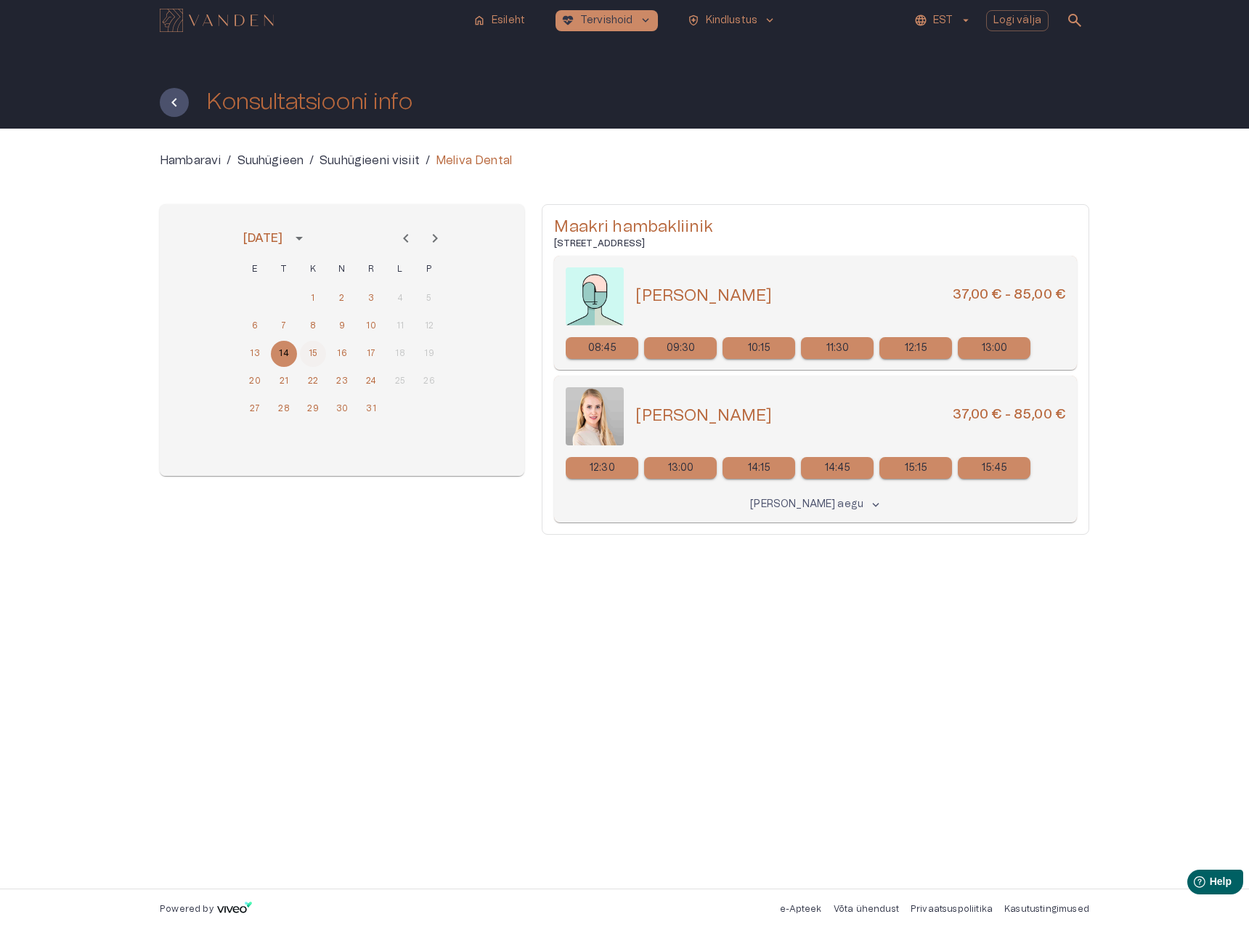
click at [312, 354] on button "15" at bounding box center [313, 354] width 26 height 26
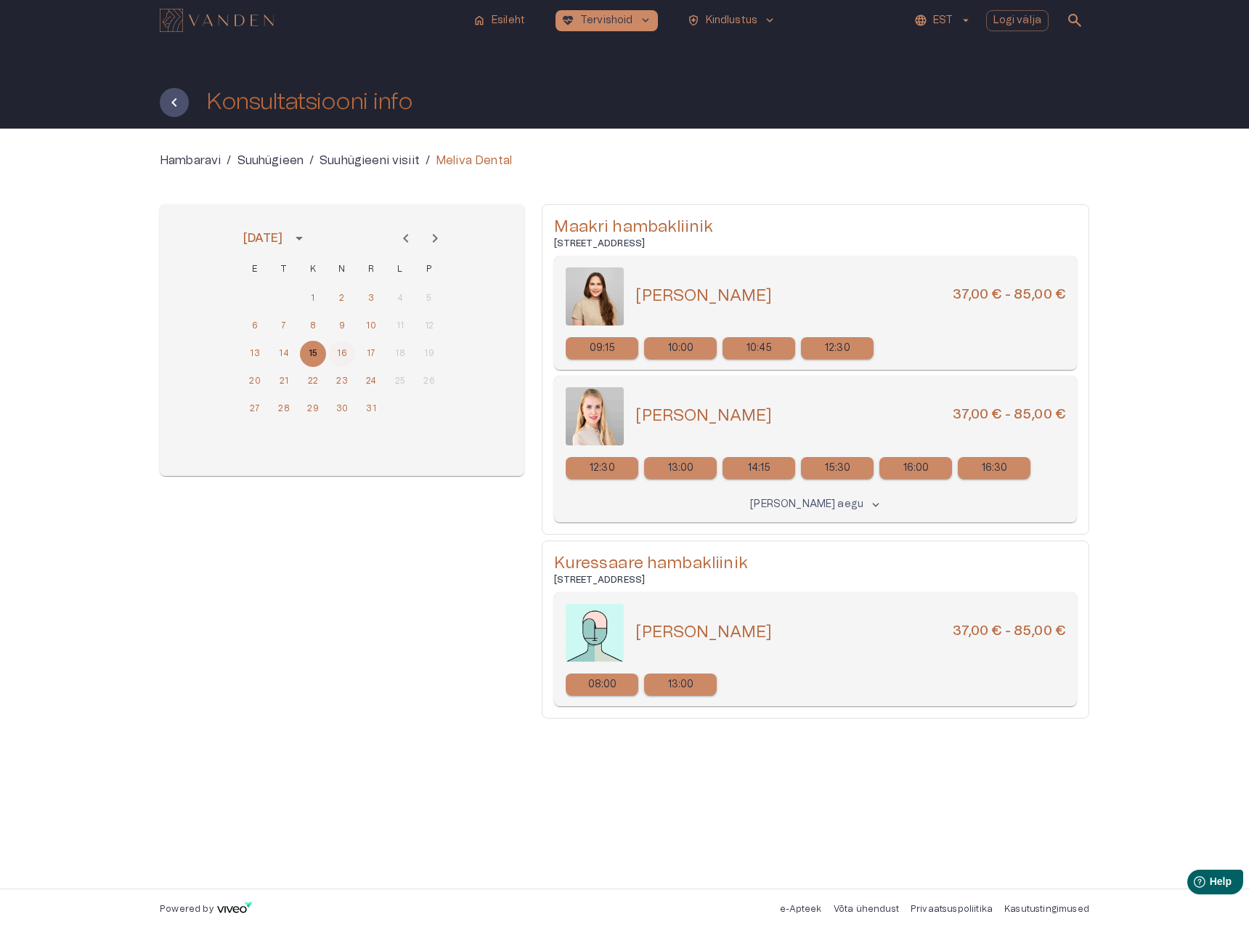
click at [337, 353] on button "16" at bounding box center [342, 354] width 26 height 26
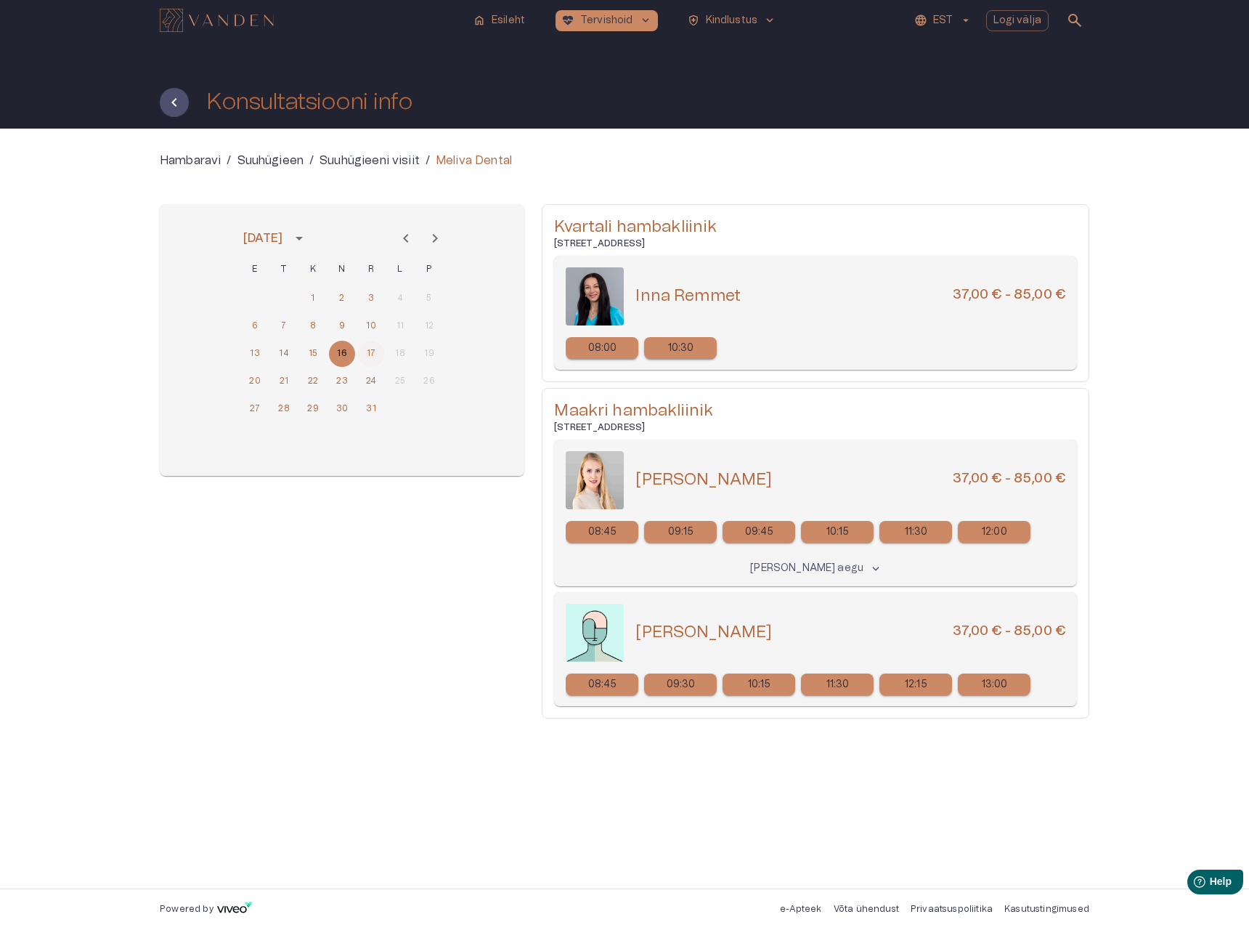
click at [366, 354] on button "17" at bounding box center [371, 354] width 26 height 26
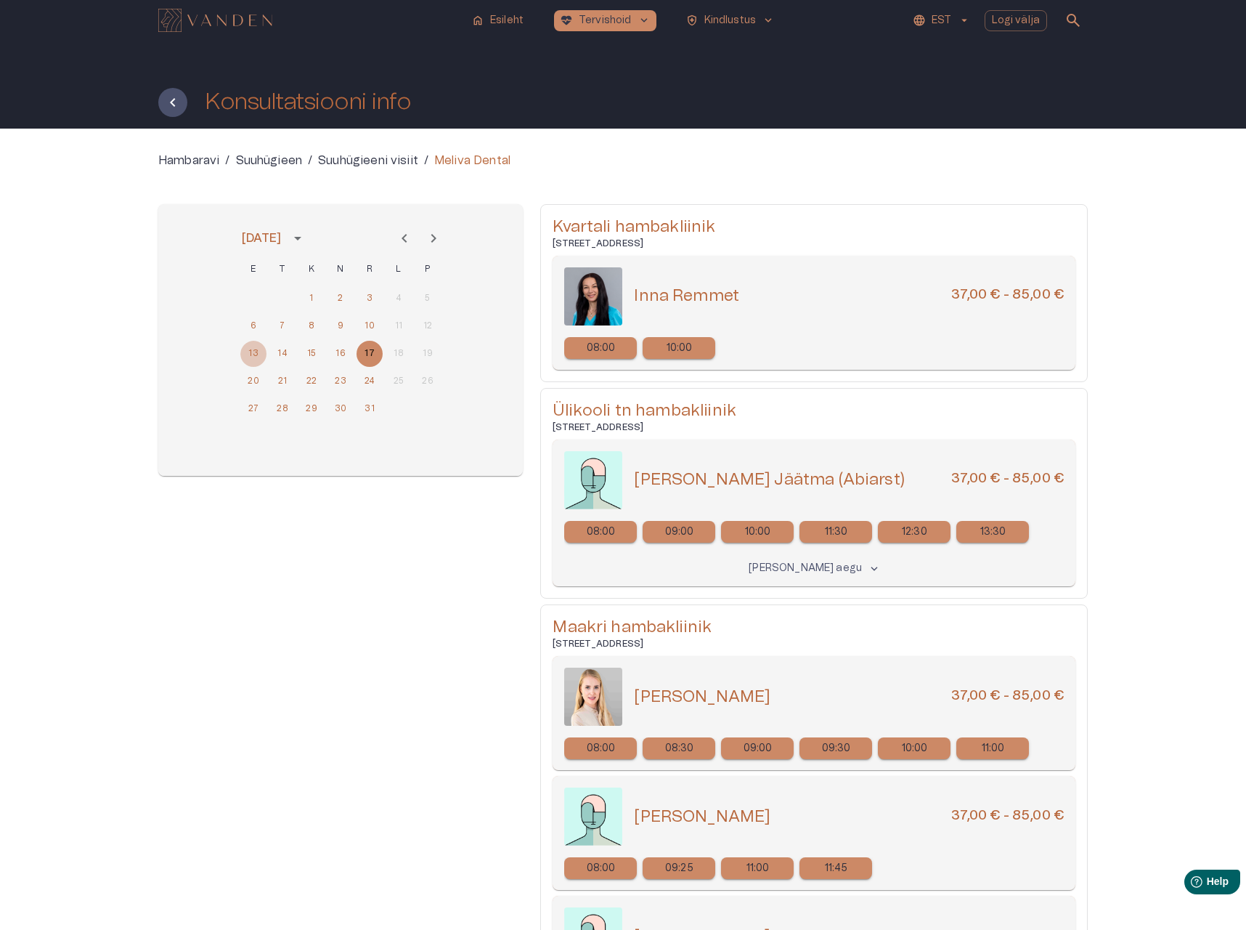
click at [253, 352] on button "13" at bounding box center [253, 354] width 26 height 26
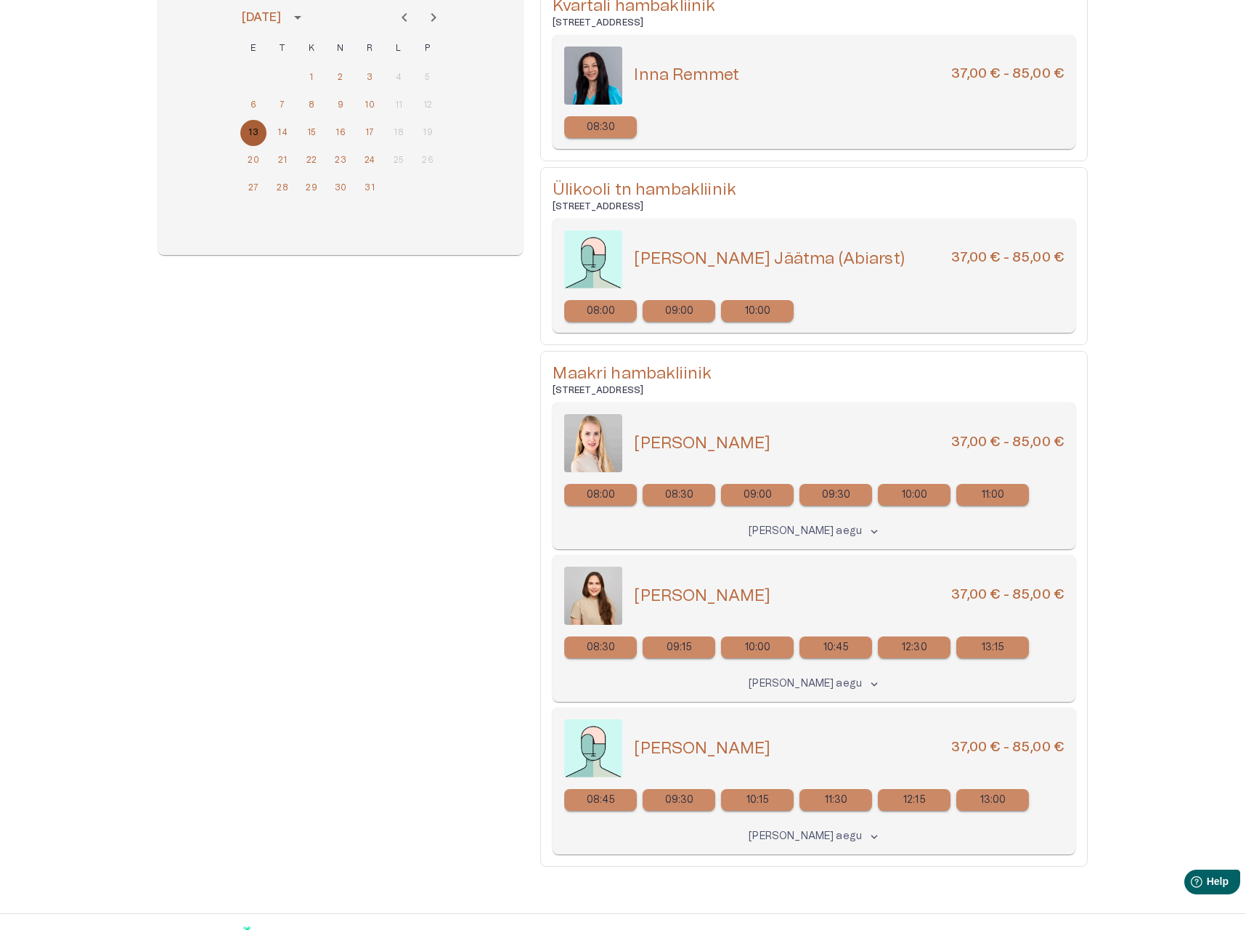
scroll to position [245, 0]
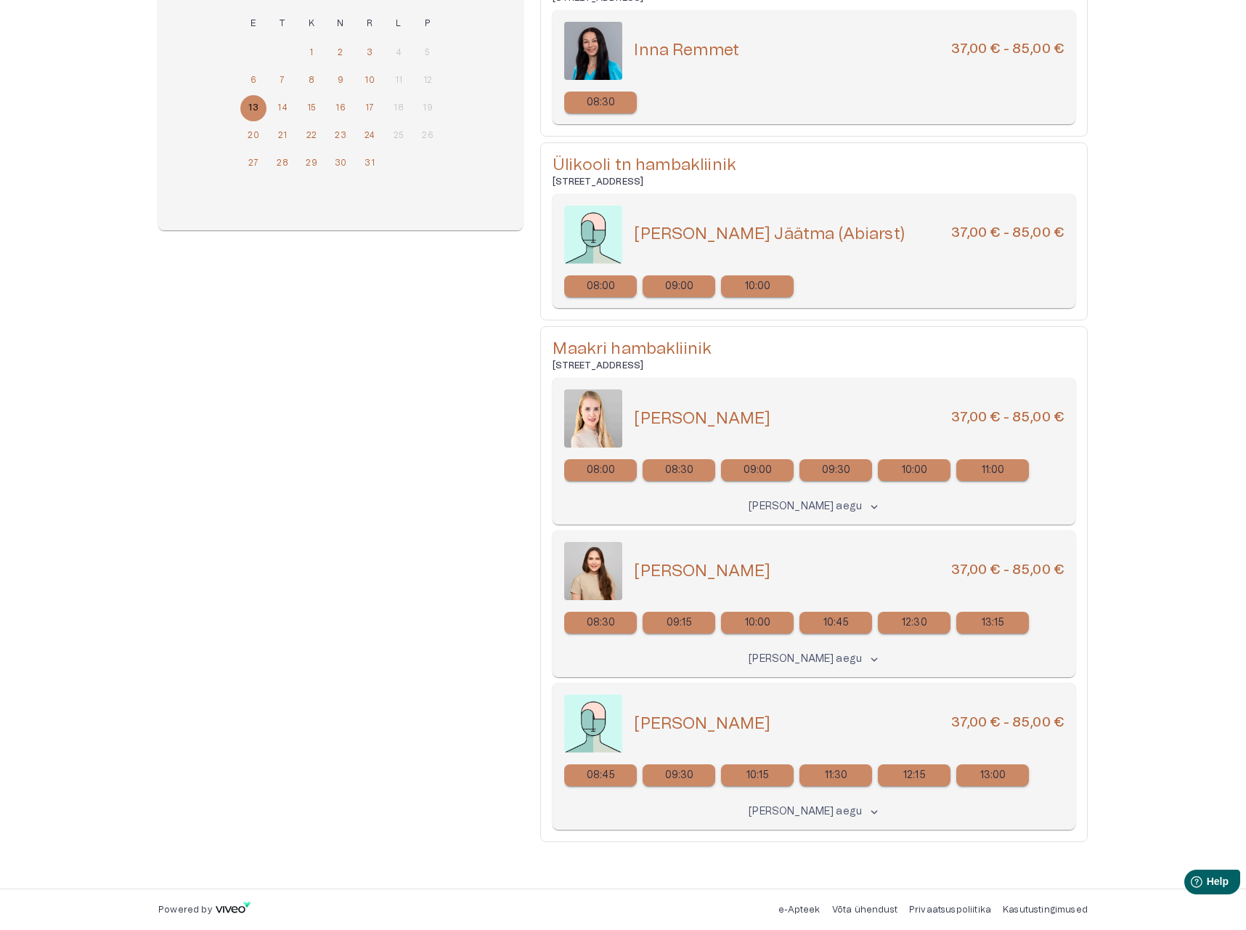
click at [793, 506] on p "[PERSON_NAME] aegu" at bounding box center [805, 506] width 113 height 15
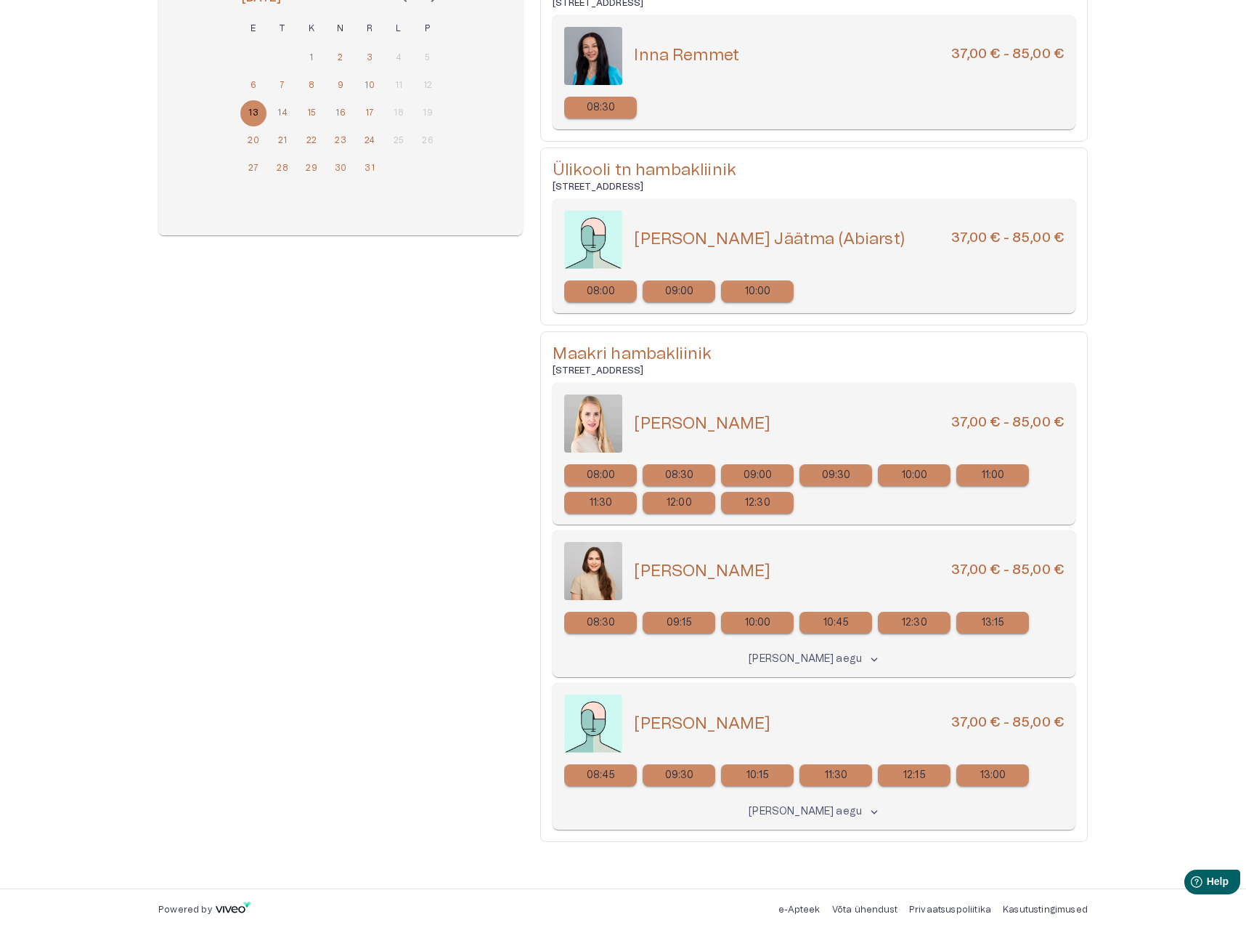
scroll to position [240, 0]
click at [897, 623] on div "12:30" at bounding box center [914, 623] width 73 height 22
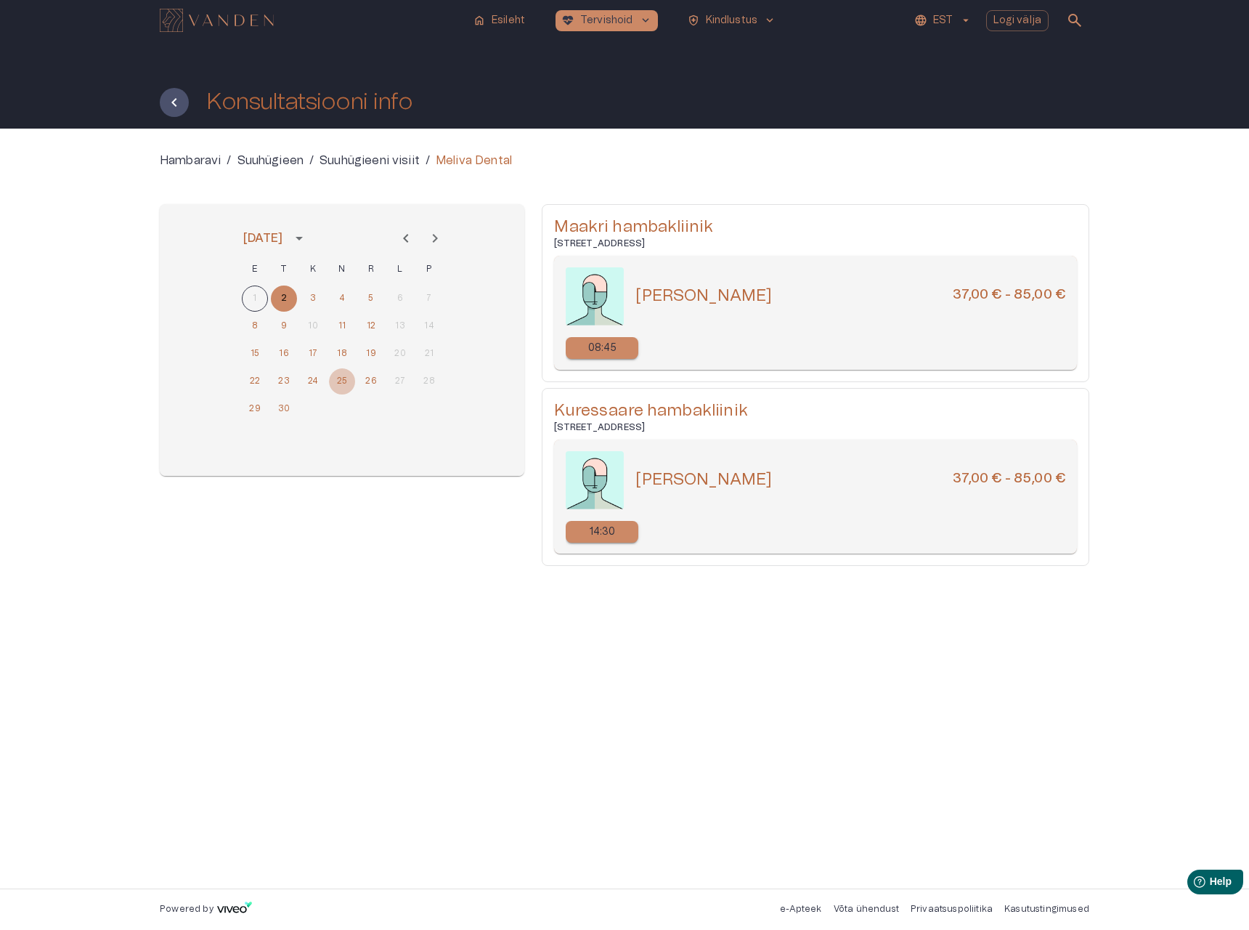
click at [344, 379] on button "25" at bounding box center [342, 381] width 26 height 26
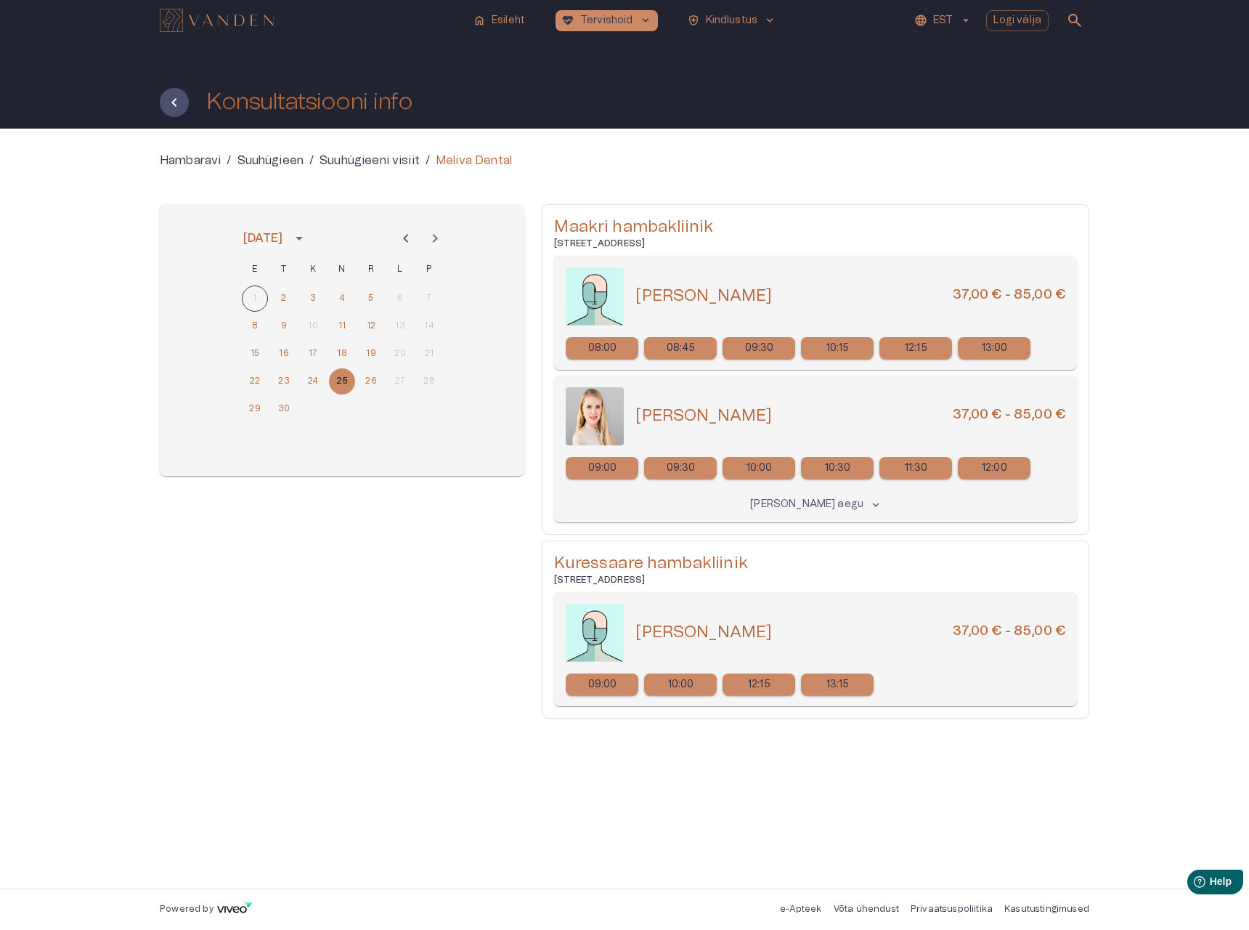
click at [422, 671] on div "[DATE] E T K N R L P 1 2 3 4 5 6 7 8 9 10 11 12 13 14 15 16 17 18 19 20 21 22 2…" at bounding box center [342, 461] width 365 height 514
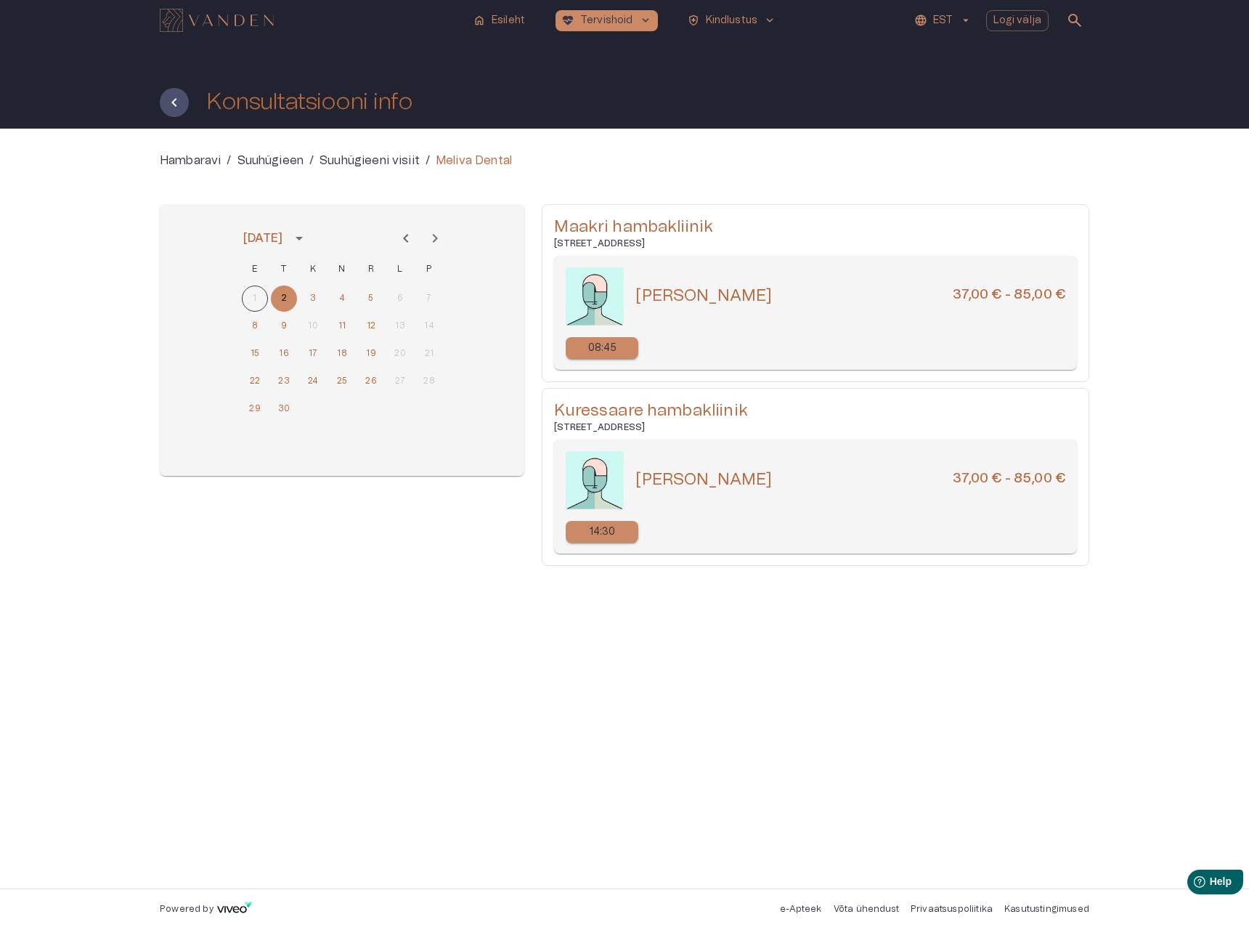
click at [476, 603] on div "Hambaravi / Suuhügieen / Suuhügieeni visiit / Meliva Dental september 2025 E T …" at bounding box center [625, 508] width 930 height 713
